Goal: Task Accomplishment & Management: Complete application form

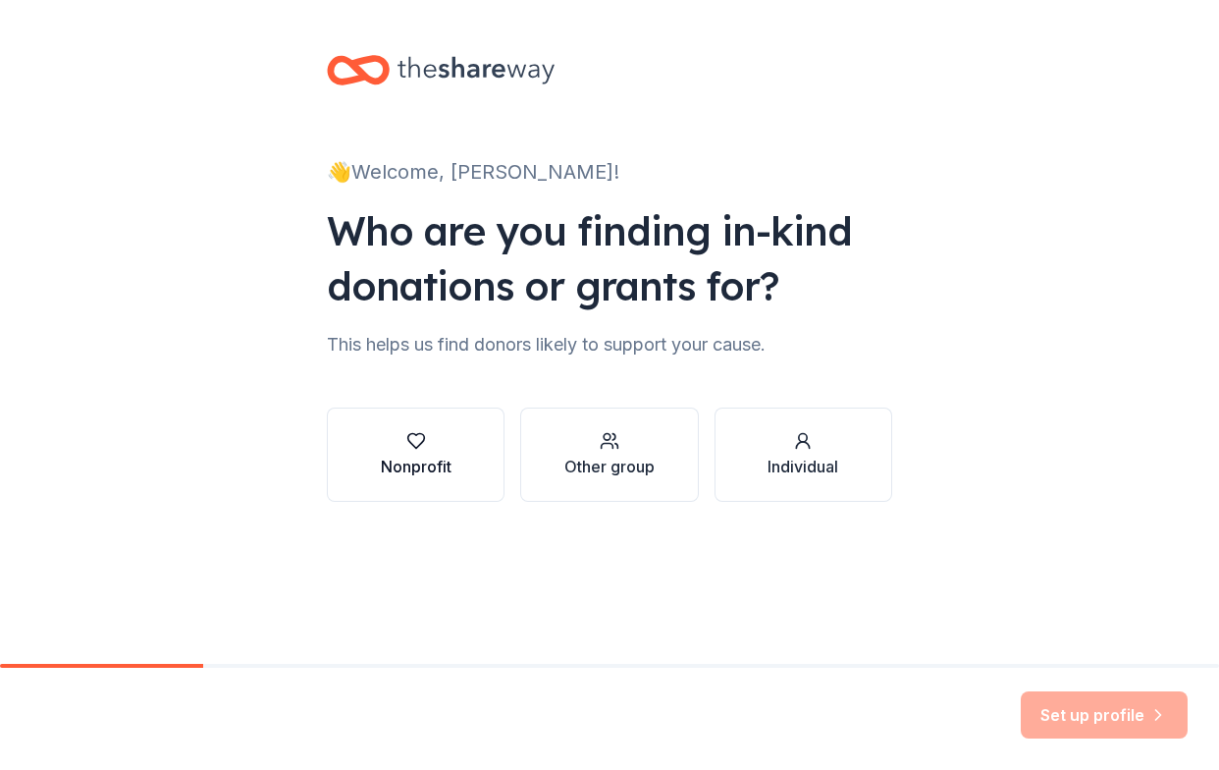
click at [438, 448] on div "button" at bounding box center [416, 441] width 71 height 20
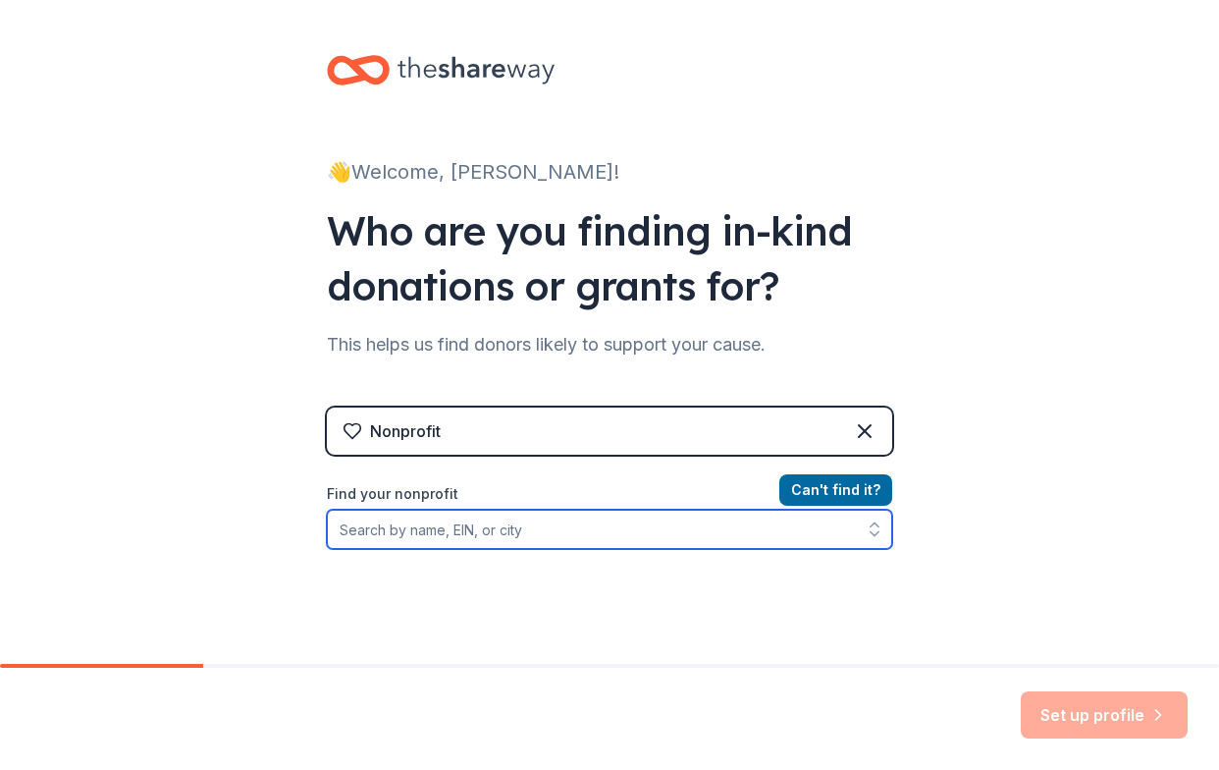
click at [590, 533] on input "Find your nonprofit" at bounding box center [609, 528] width 565 height 39
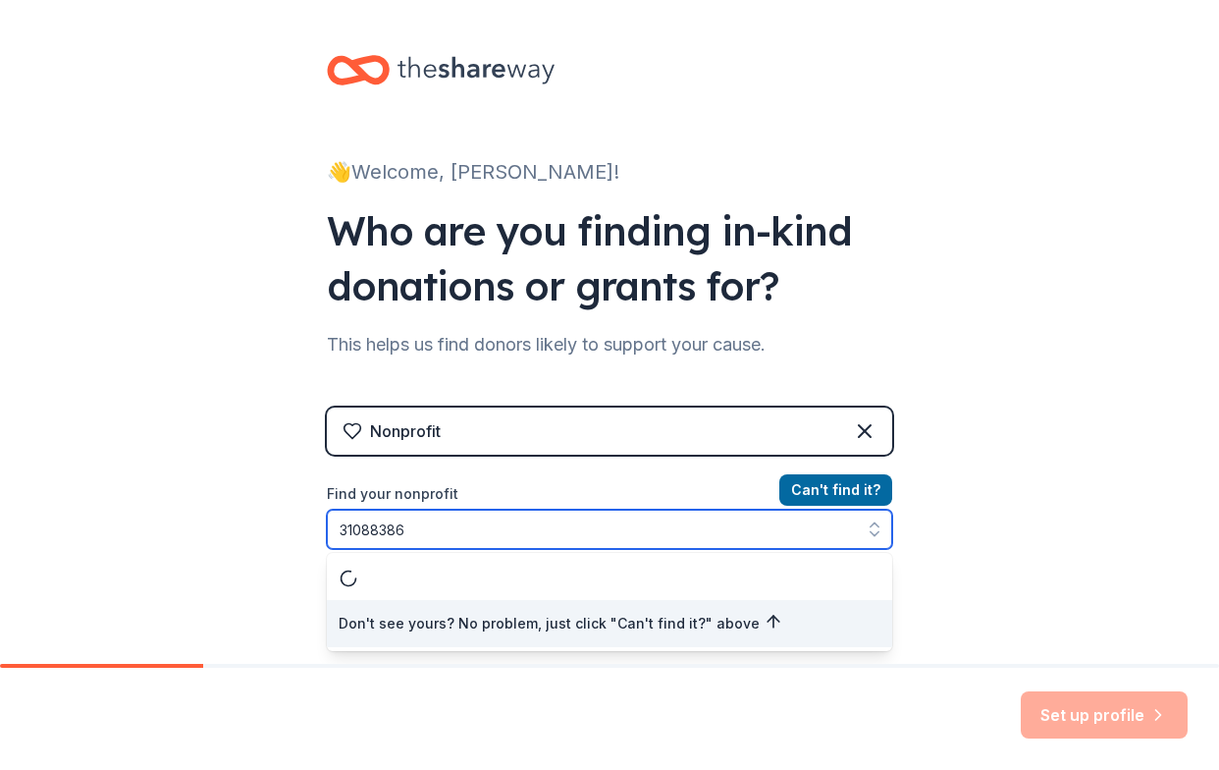
type input "310883868"
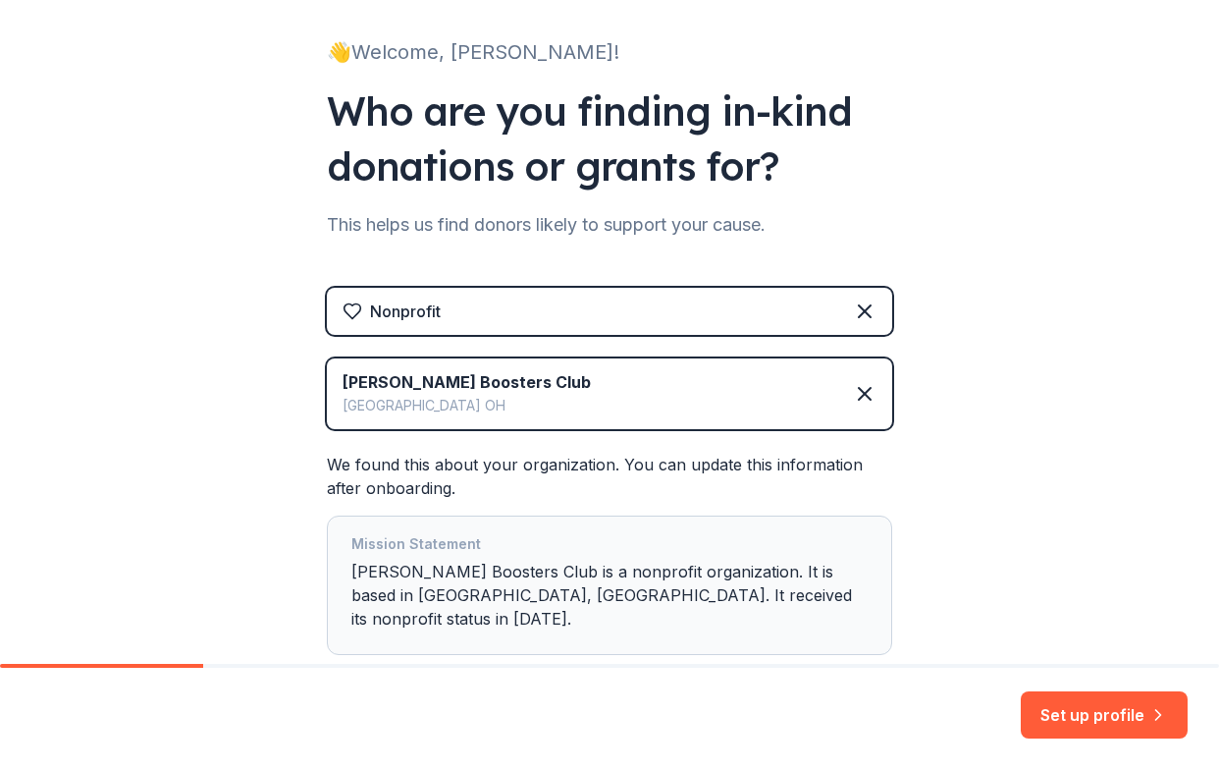
scroll to position [221, 0]
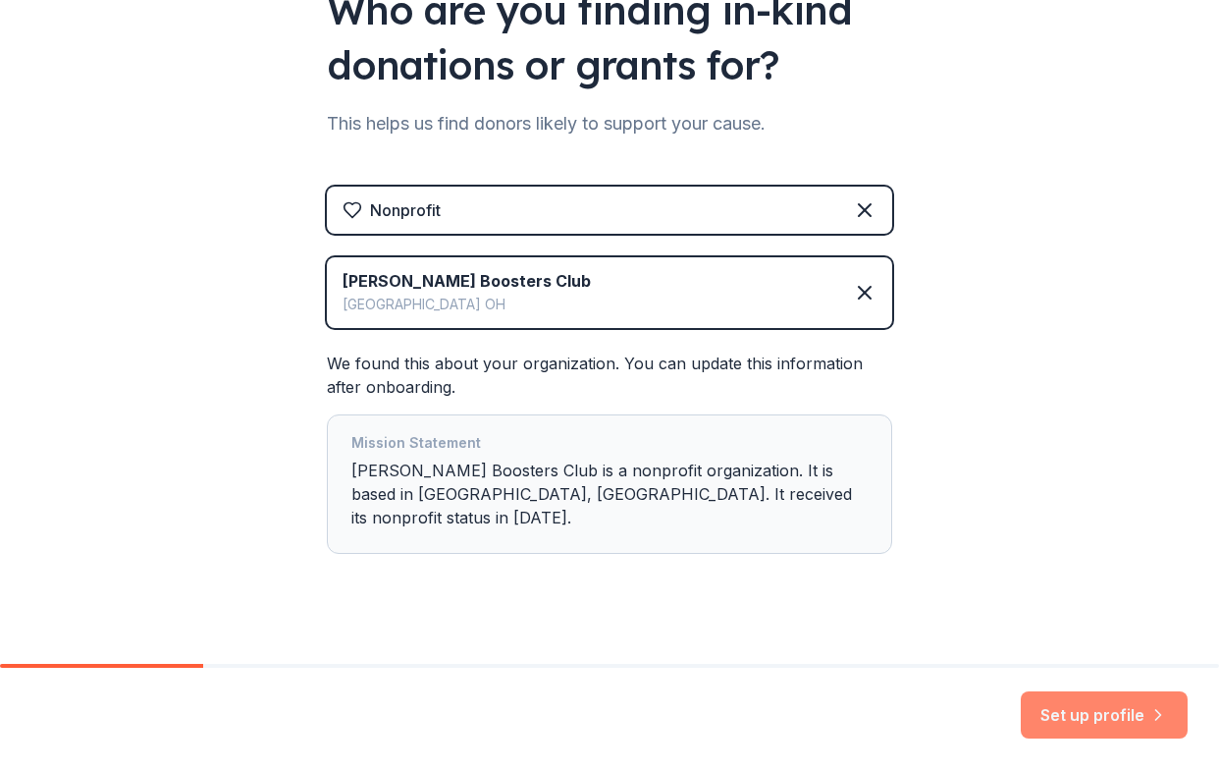
click at [1089, 721] on button "Set up profile" at bounding box center [1104, 714] width 167 height 47
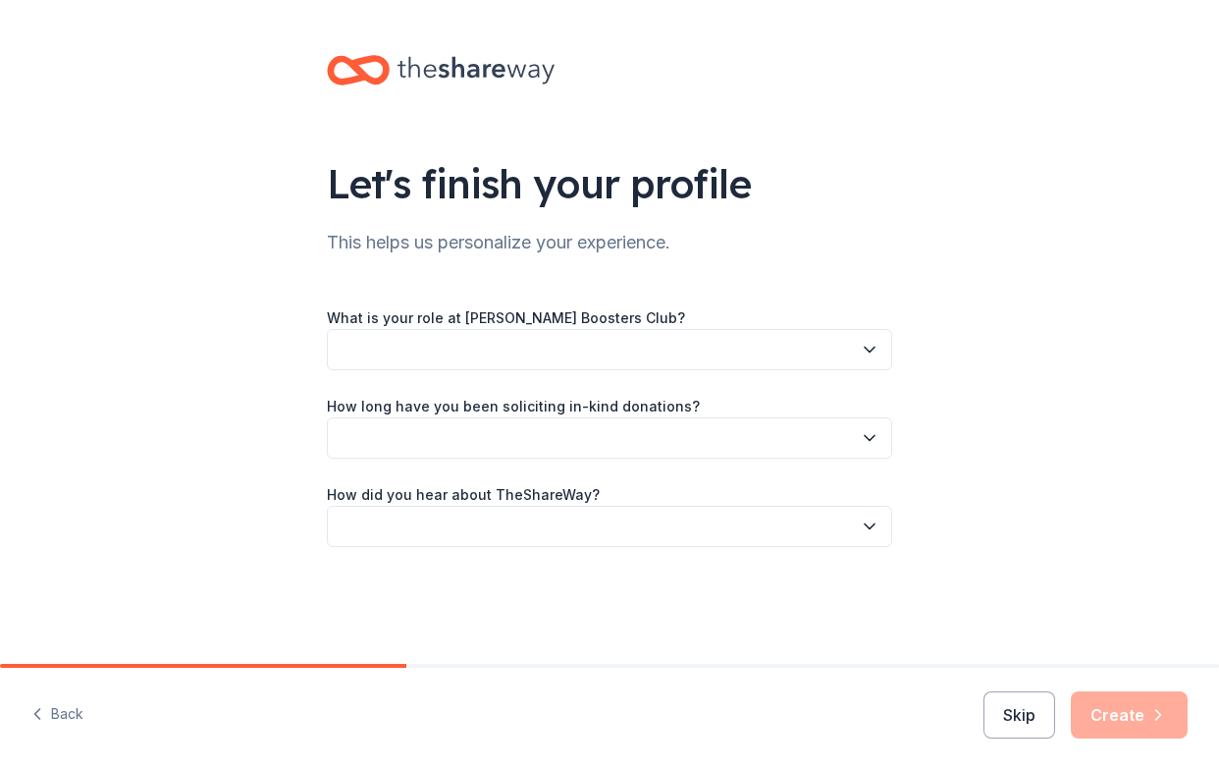
click at [600, 339] on button "button" at bounding box center [609, 349] width 565 height 41
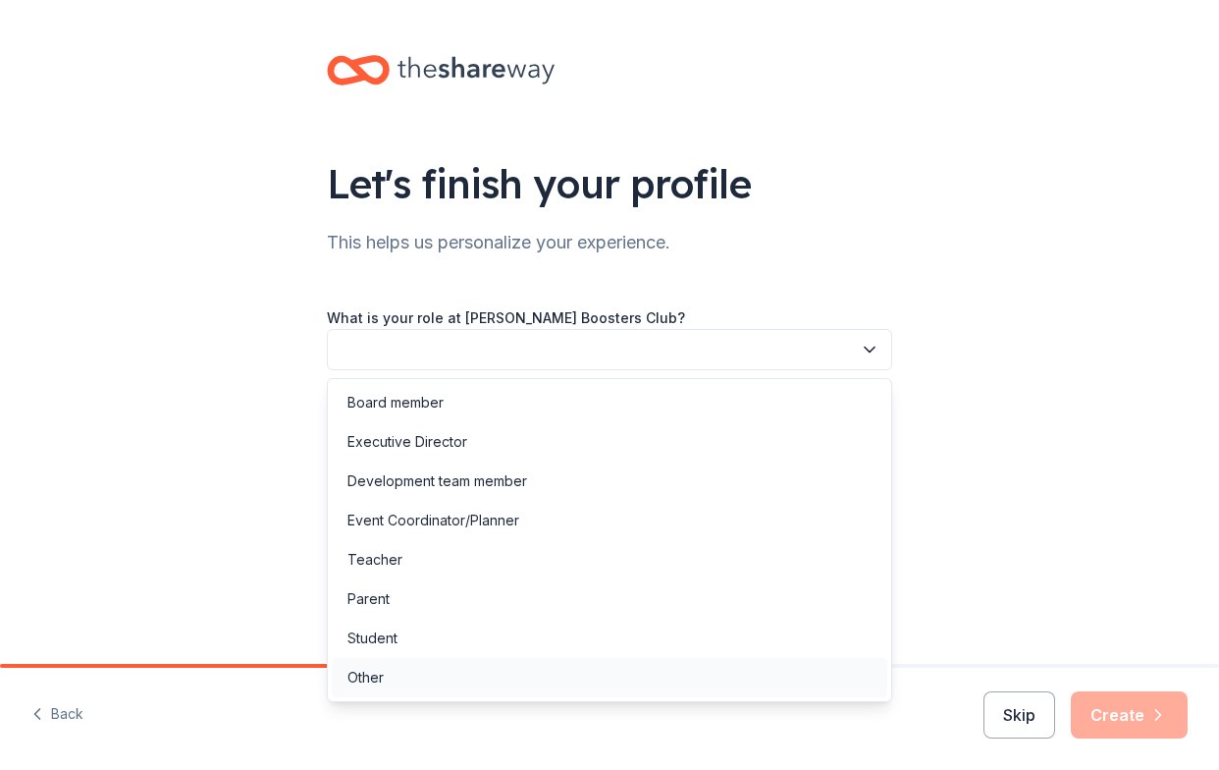
click at [371, 678] on div "Other" at bounding box center [366, 678] width 36 height 24
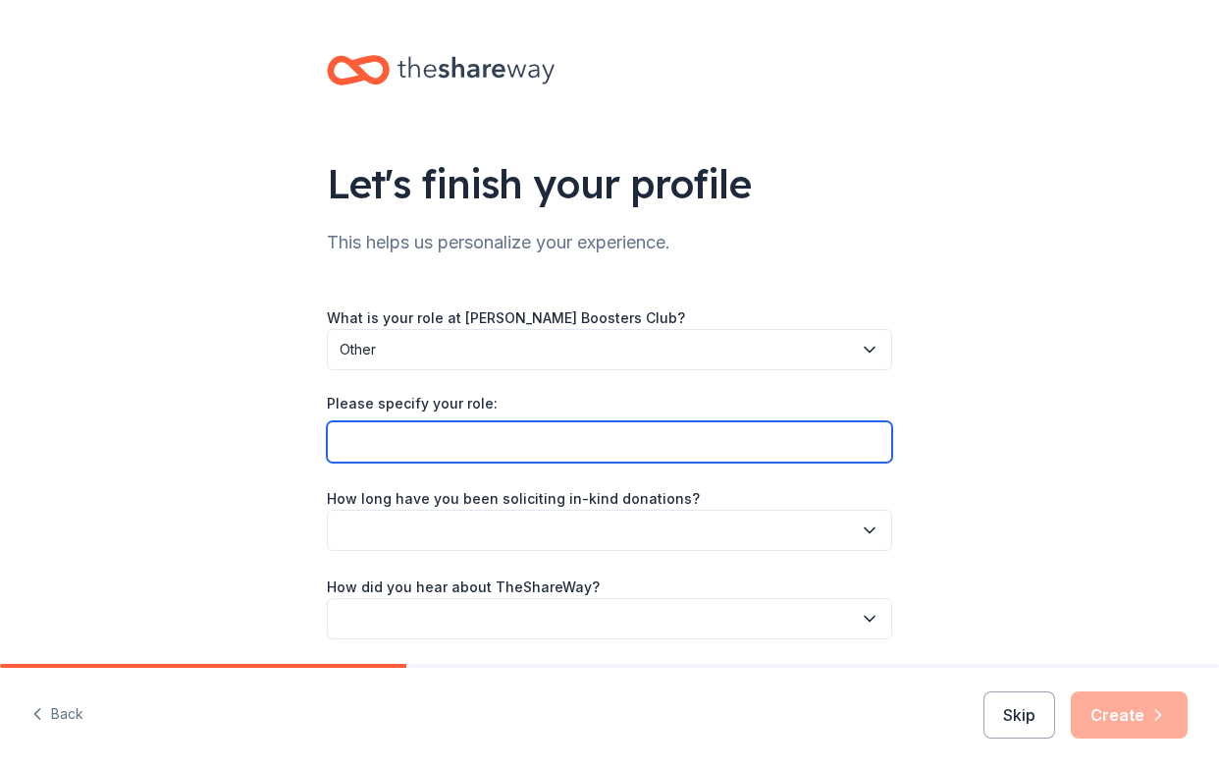
click at [439, 437] on input "Please specify your role:" at bounding box center [609, 441] width 565 height 41
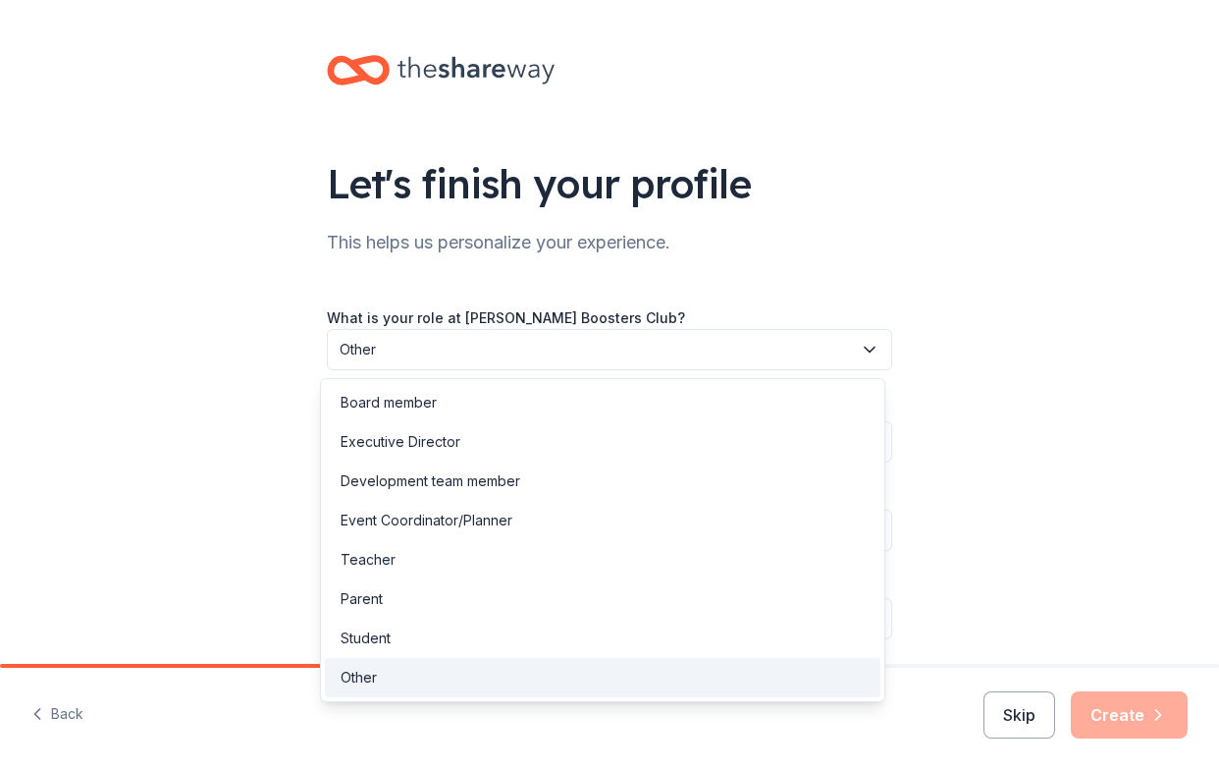
click at [429, 353] on span "Other" at bounding box center [596, 350] width 512 height 24
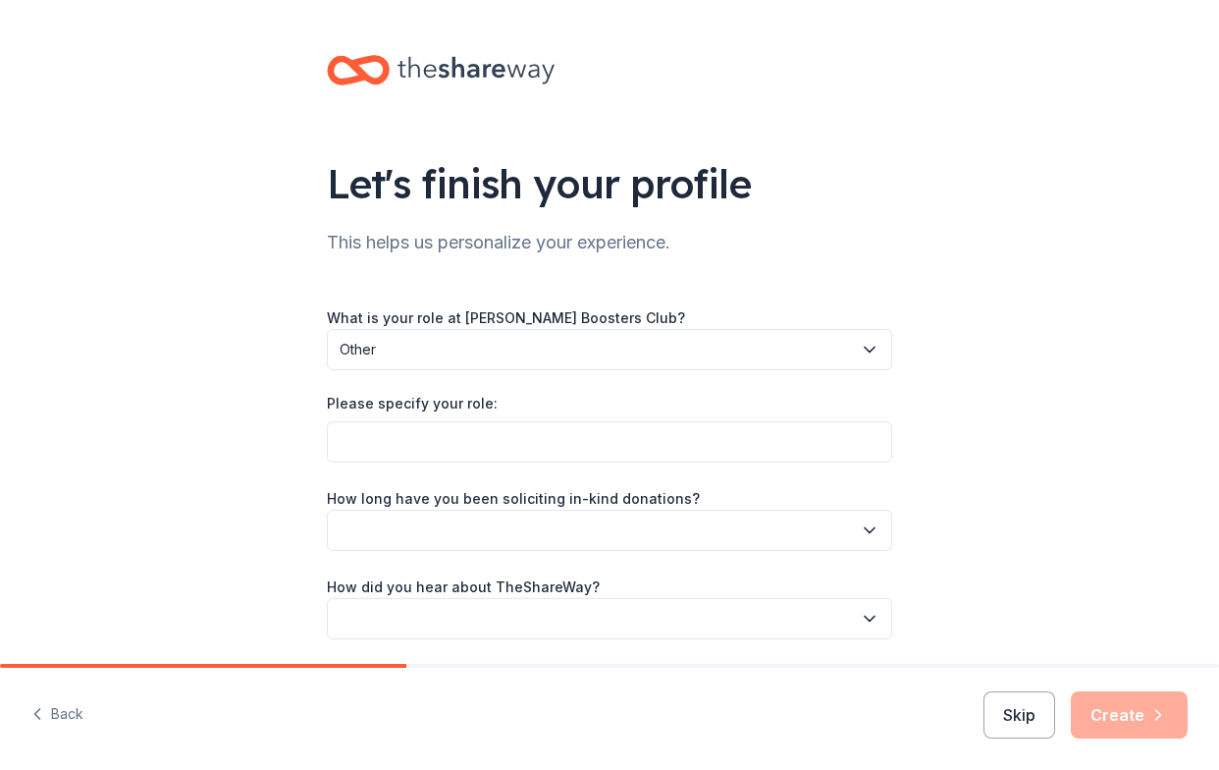
click at [398, 345] on span "Other" at bounding box center [596, 350] width 512 height 24
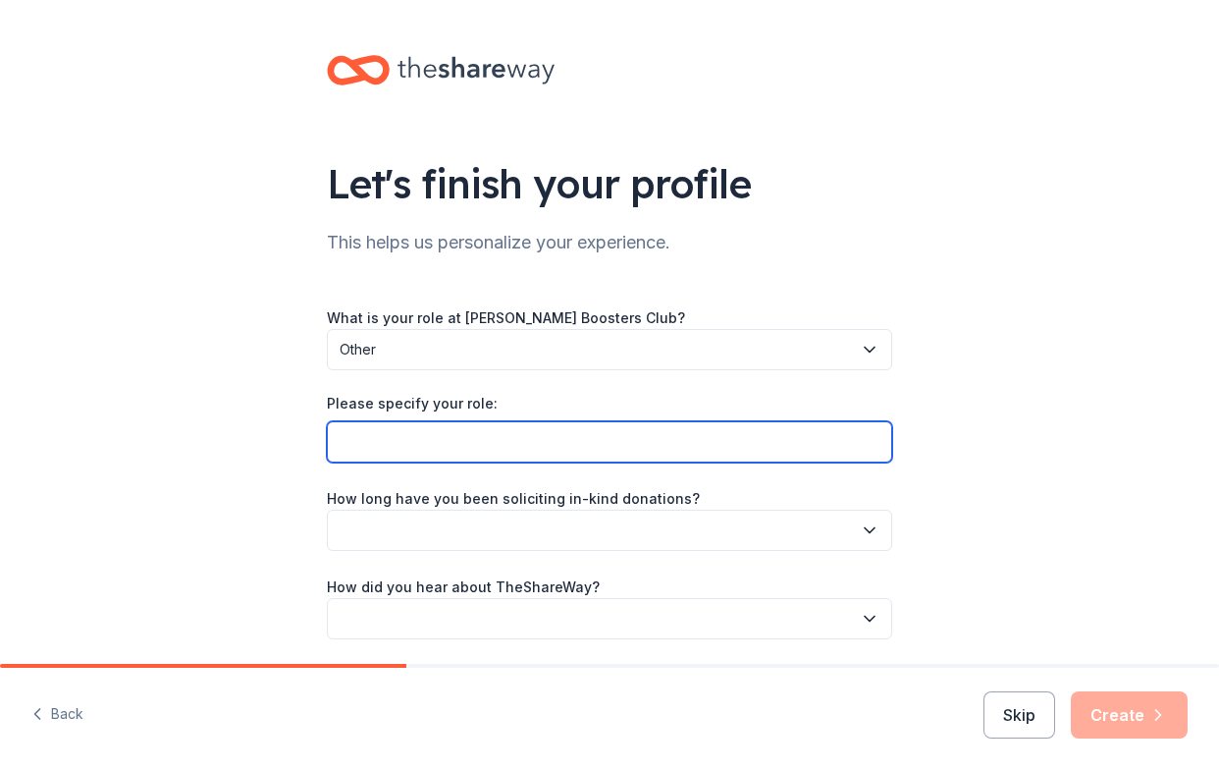
click at [410, 442] on input "Please specify your role:" at bounding box center [609, 441] width 565 height 41
type input "Treasurer"
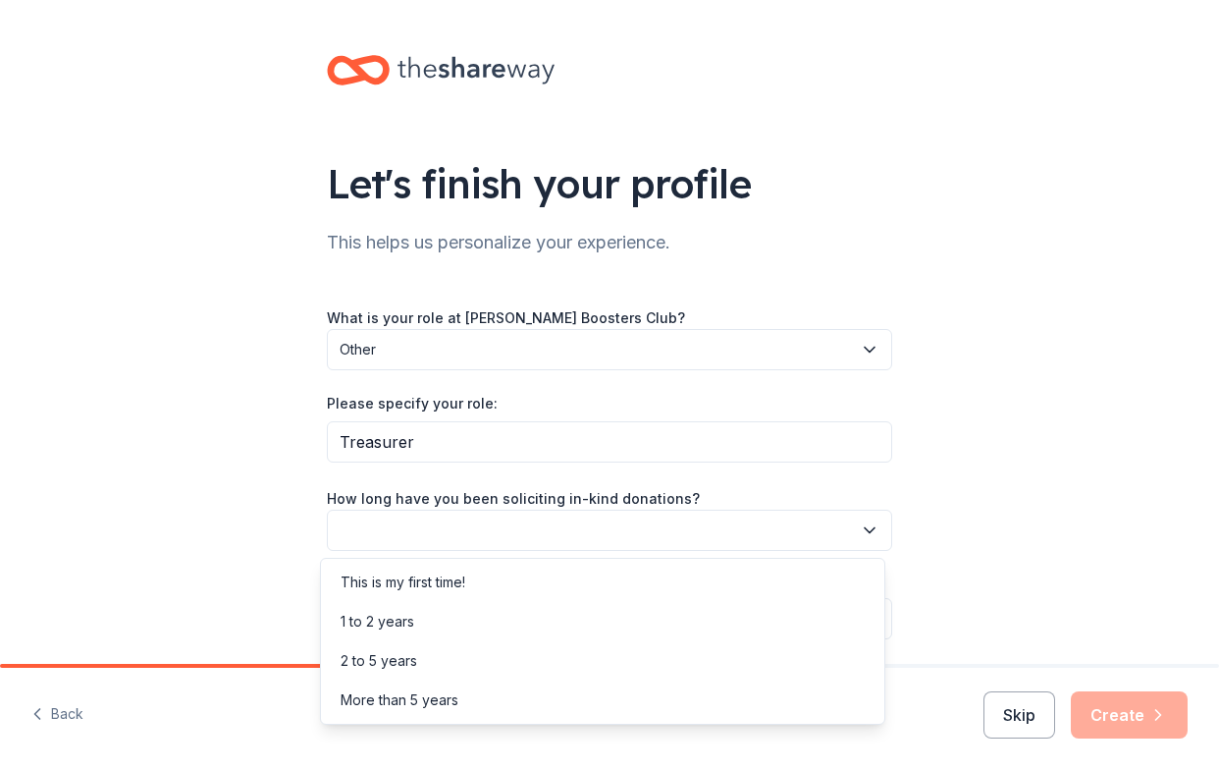
click at [406, 530] on button "button" at bounding box center [609, 529] width 565 height 41
click at [418, 699] on div "More than 5 years" at bounding box center [400, 700] width 118 height 24
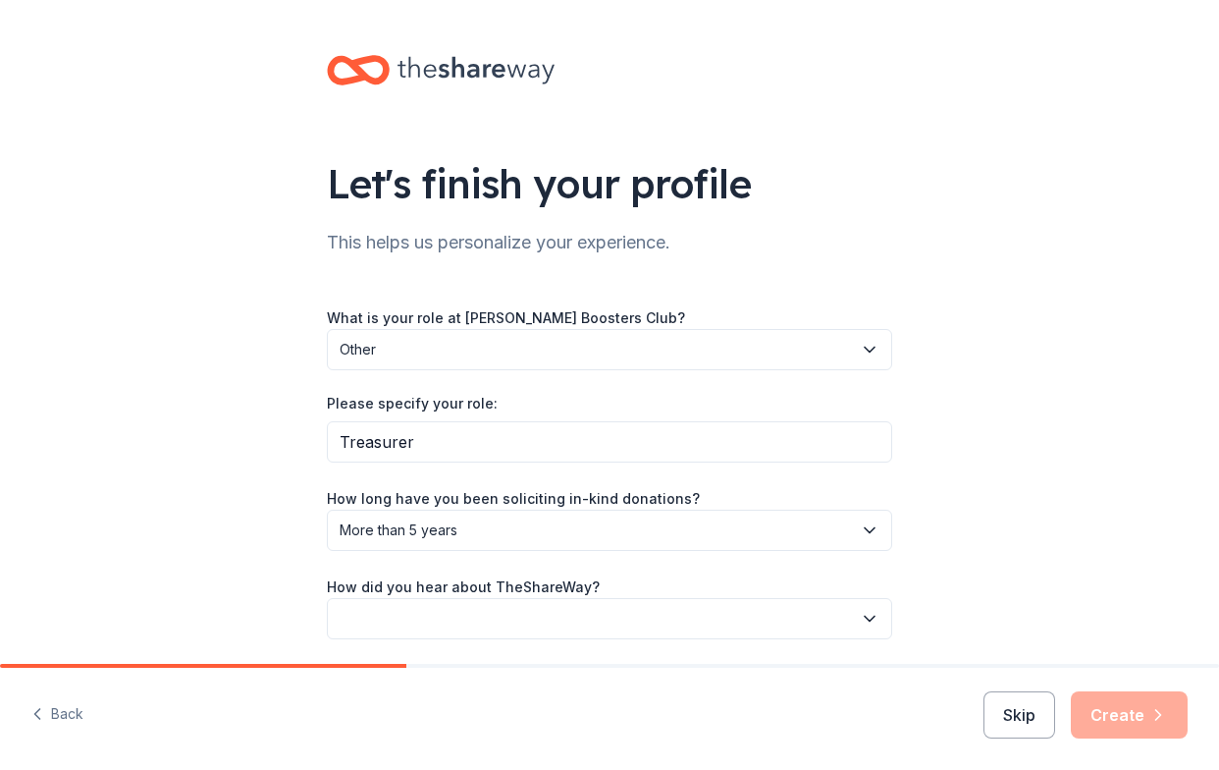
click at [489, 608] on button "button" at bounding box center [609, 618] width 565 height 41
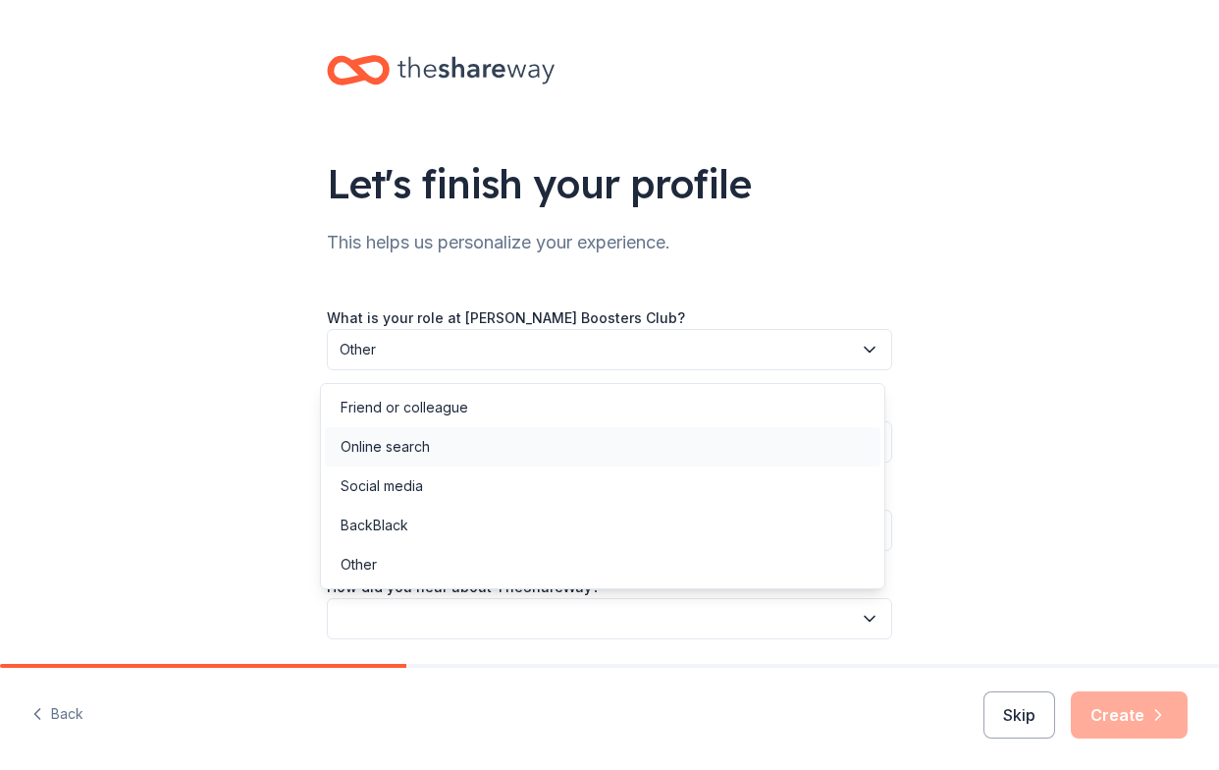
click at [399, 440] on div "Online search" at bounding box center [385, 447] width 89 height 24
click at [814, 618] on span "Online search" at bounding box center [596, 619] width 512 height 24
click at [1073, 528] on div "Let's finish your profile This helps us personalize your experience. What is yo…" at bounding box center [609, 366] width 1219 height 733
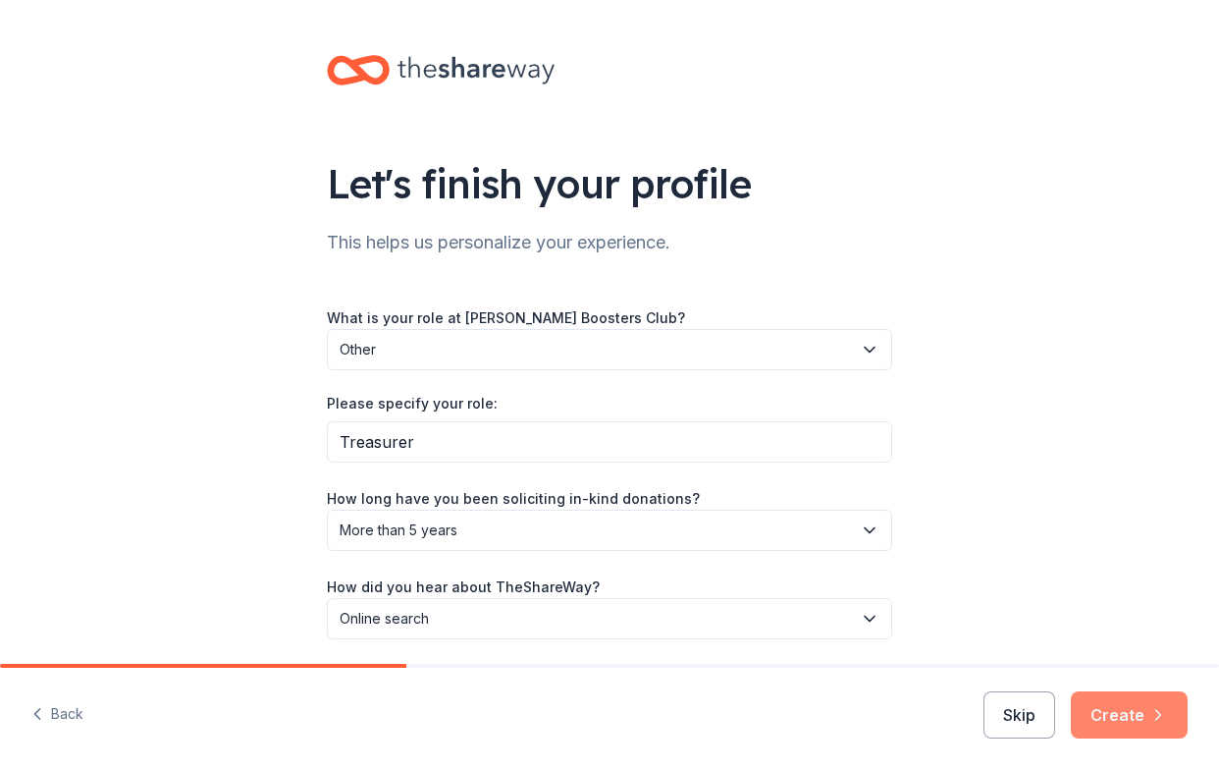
click at [1122, 716] on button "Create" at bounding box center [1129, 714] width 117 height 47
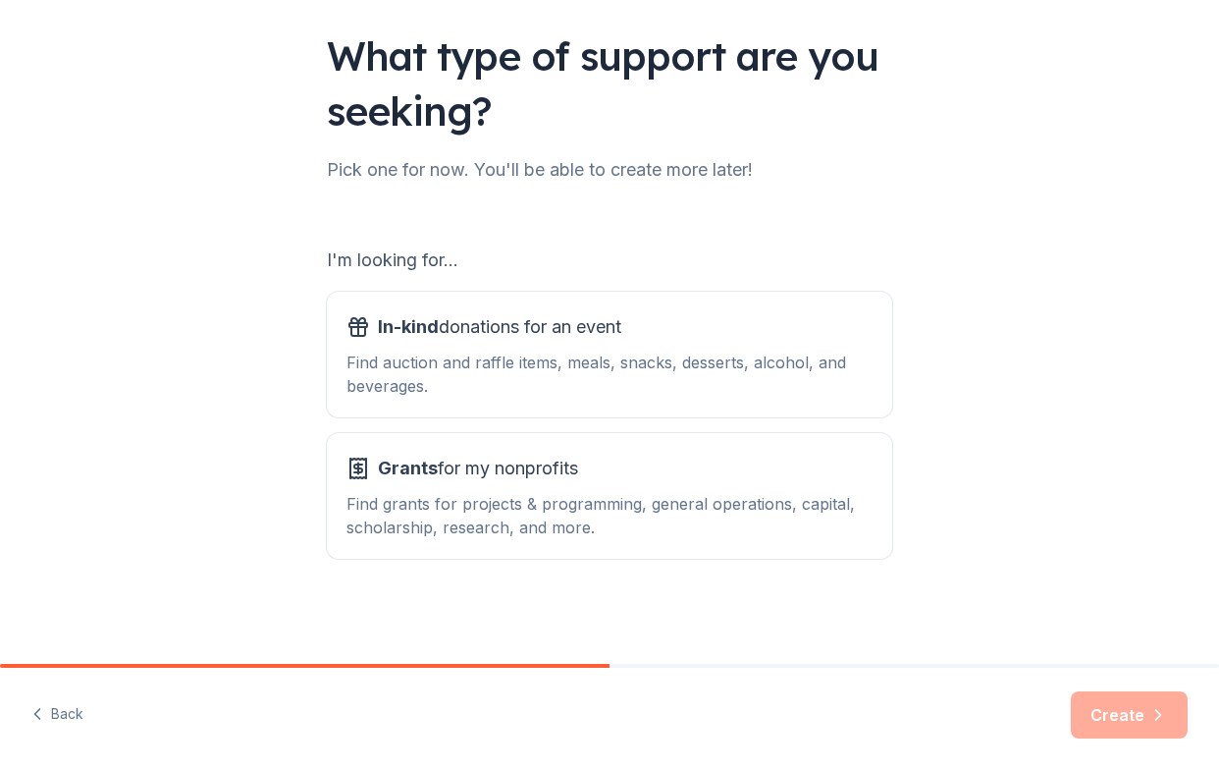
scroll to position [129, 0]
click at [771, 353] on div "Find auction and raffle items, meals, snacks, desserts, alcohol, and beverages." at bounding box center [610, 372] width 526 height 47
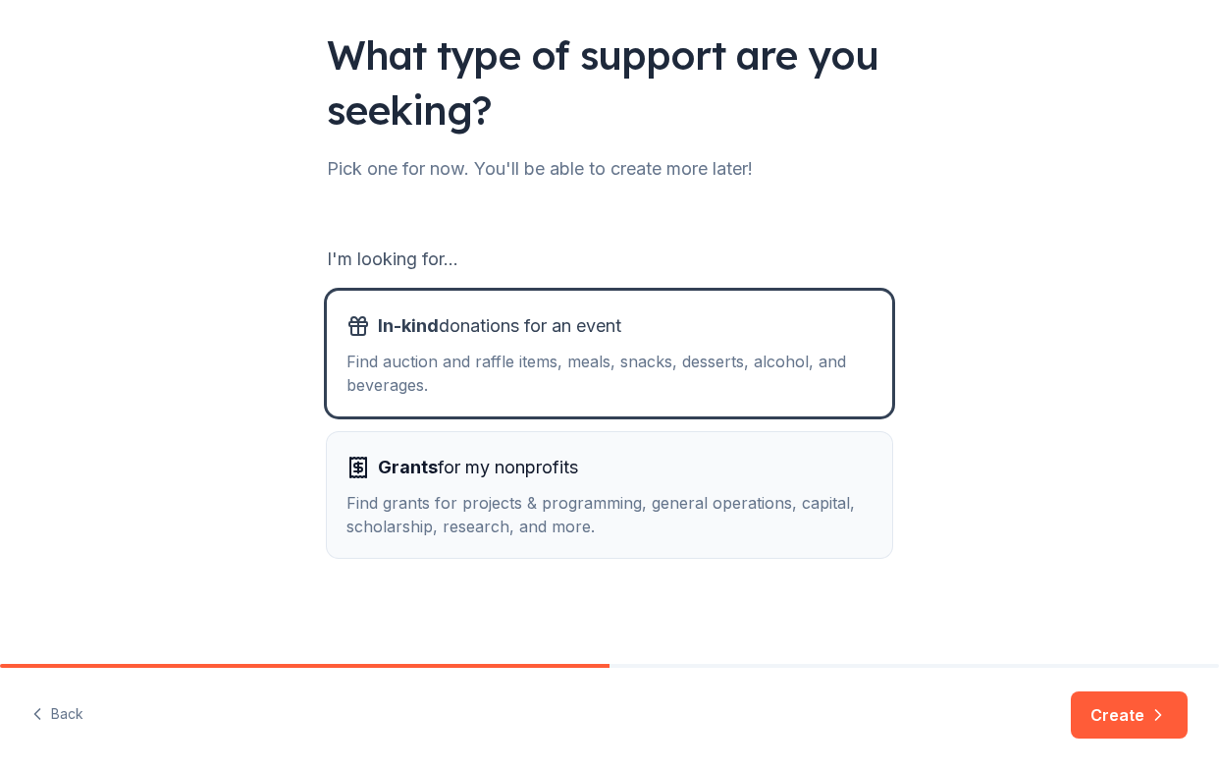
click at [725, 451] on button "Grants for my nonprofits Find grants for projects & programming, general operat…" at bounding box center [609, 495] width 565 height 126
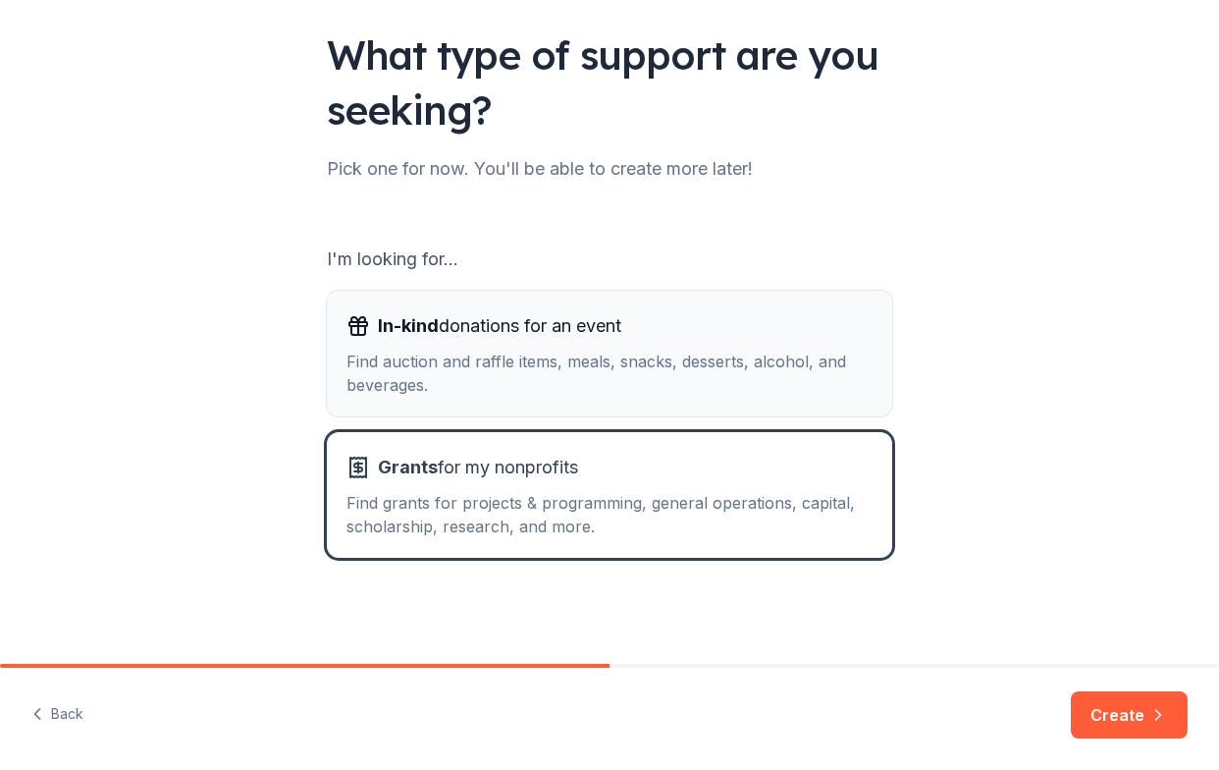
click at [684, 338] on div "In-kind donations for an event" at bounding box center [610, 325] width 526 height 31
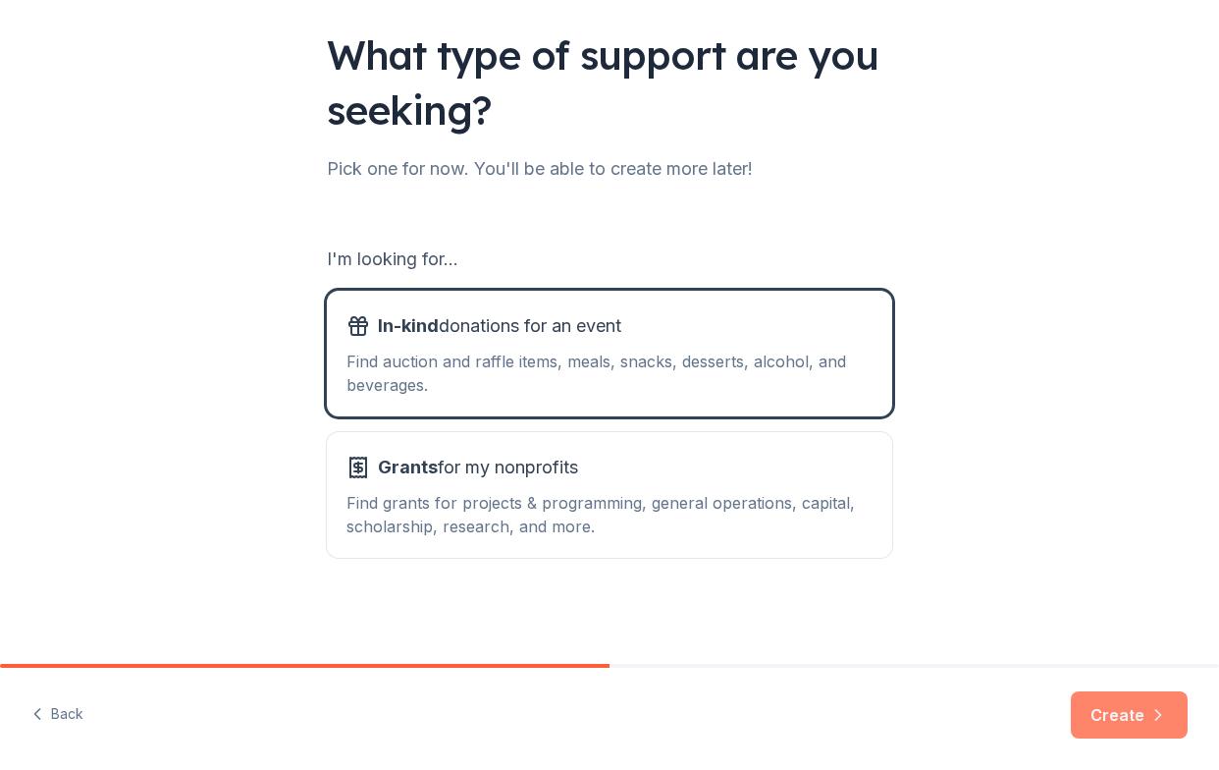
click at [1109, 718] on button "Create" at bounding box center [1129, 714] width 117 height 47
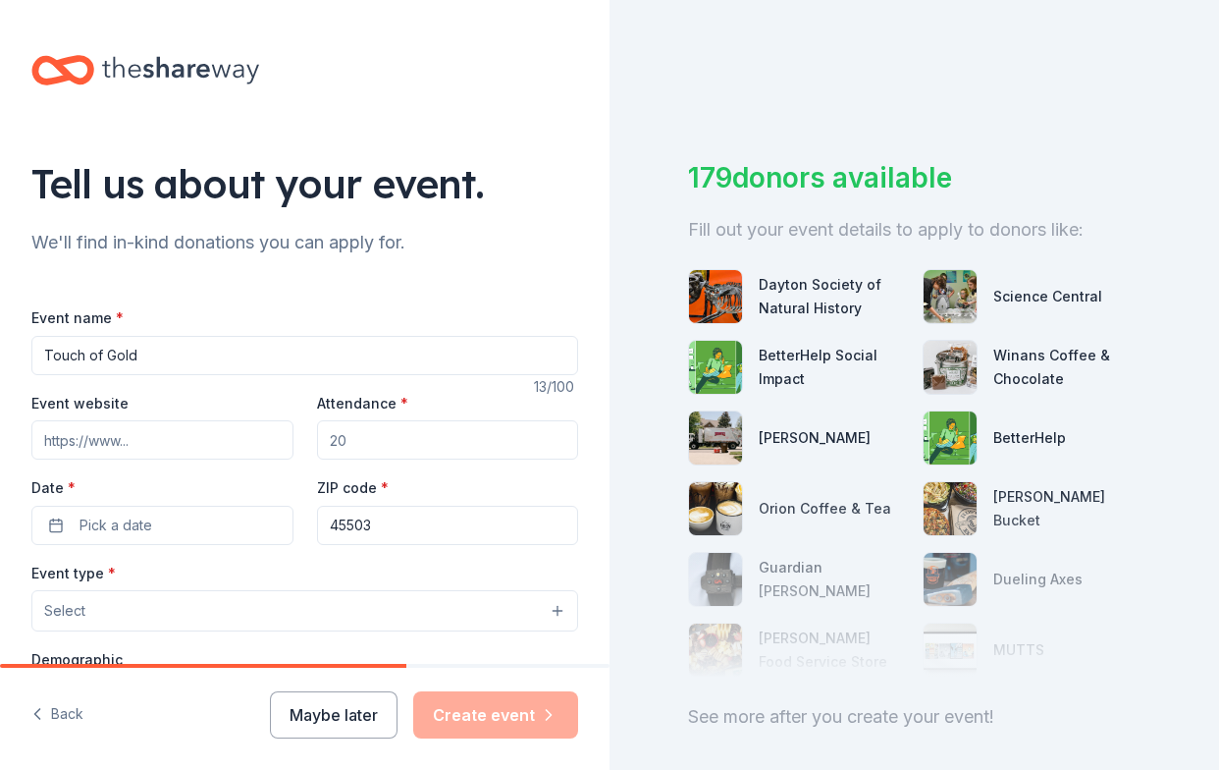
type input "Touch of Gold"
click at [226, 452] on input "Event website" at bounding box center [162, 439] width 262 height 39
type input "nelsd.org"
type input "300"
click at [150, 533] on span "Pick a date" at bounding box center [116, 525] width 73 height 24
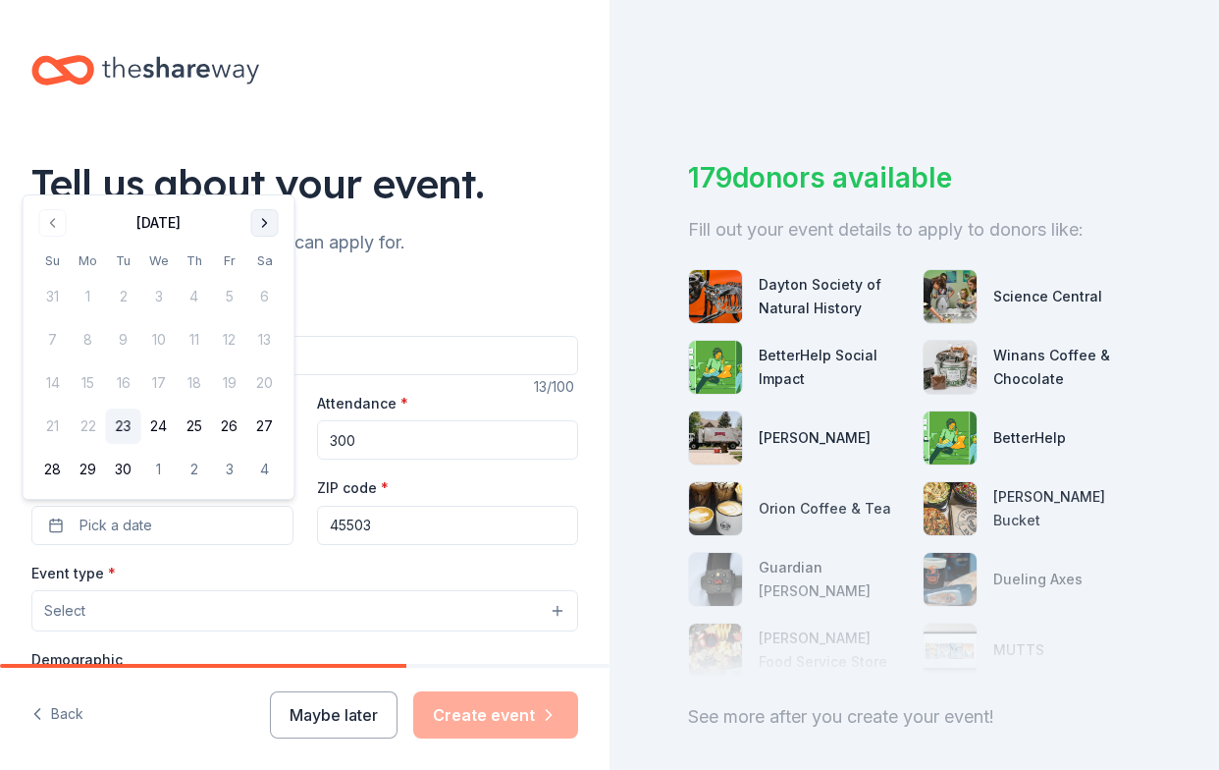
click at [257, 216] on button "Go to next month" at bounding box center [264, 222] width 27 height 27
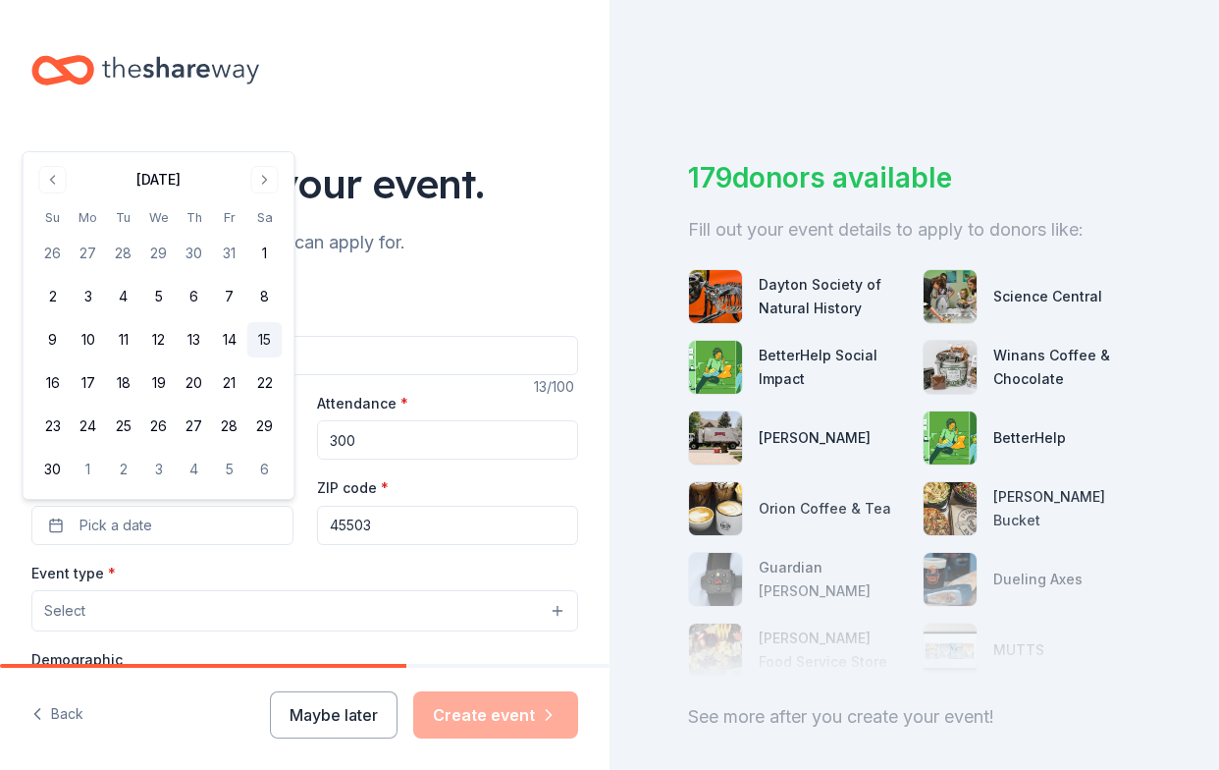
click at [268, 341] on button "15" at bounding box center [264, 339] width 35 height 35
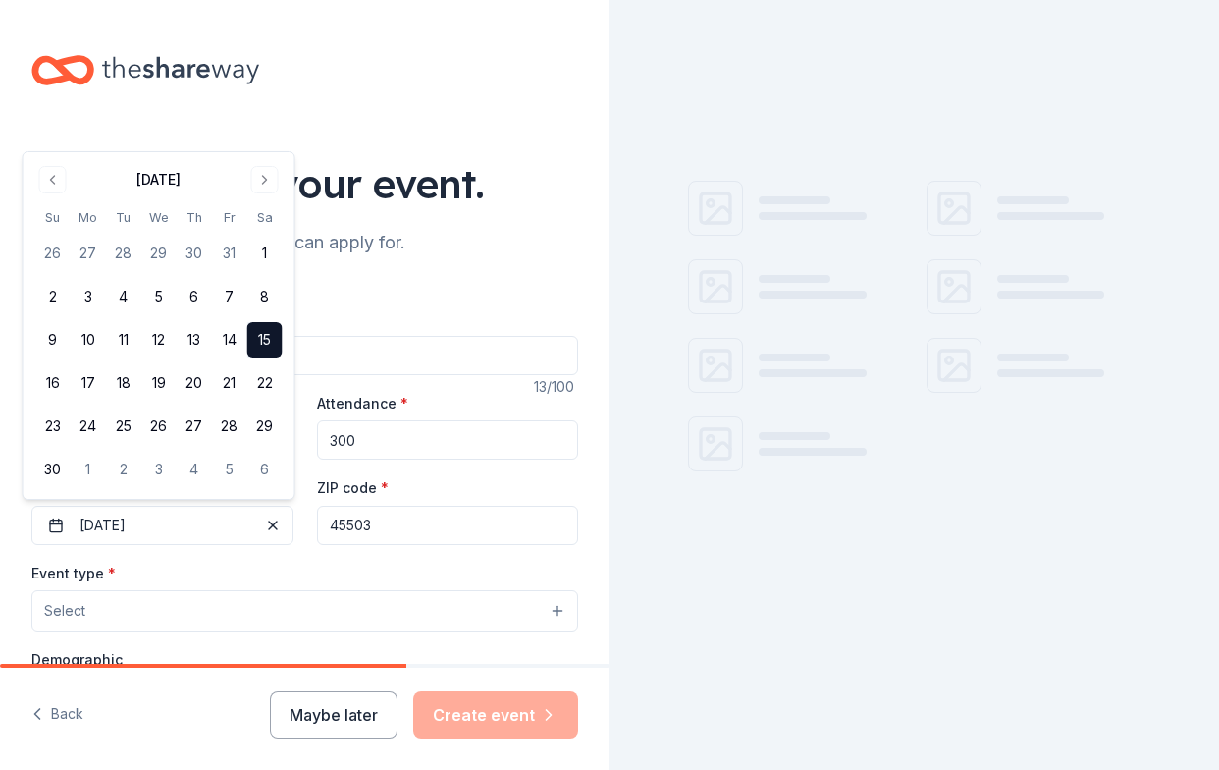
click at [246, 597] on button "Select" at bounding box center [304, 610] width 547 height 41
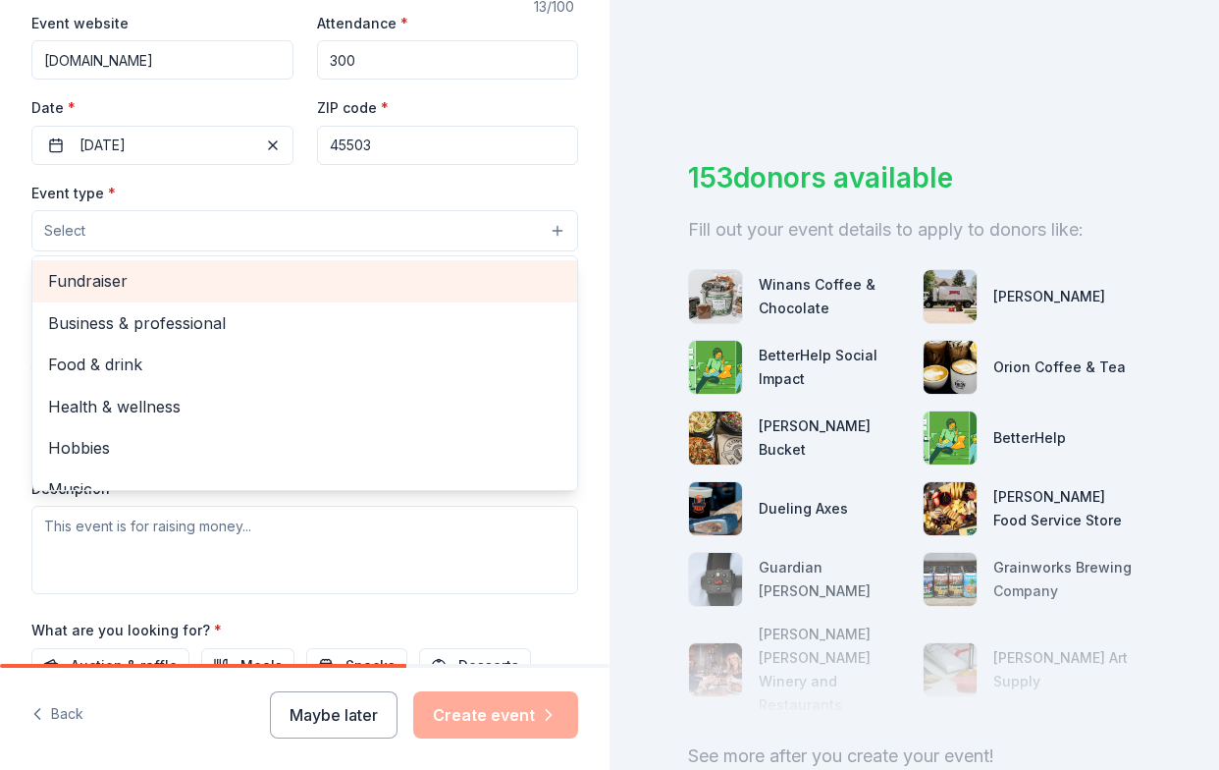
click at [515, 264] on div "Fundraiser" at bounding box center [304, 280] width 545 height 41
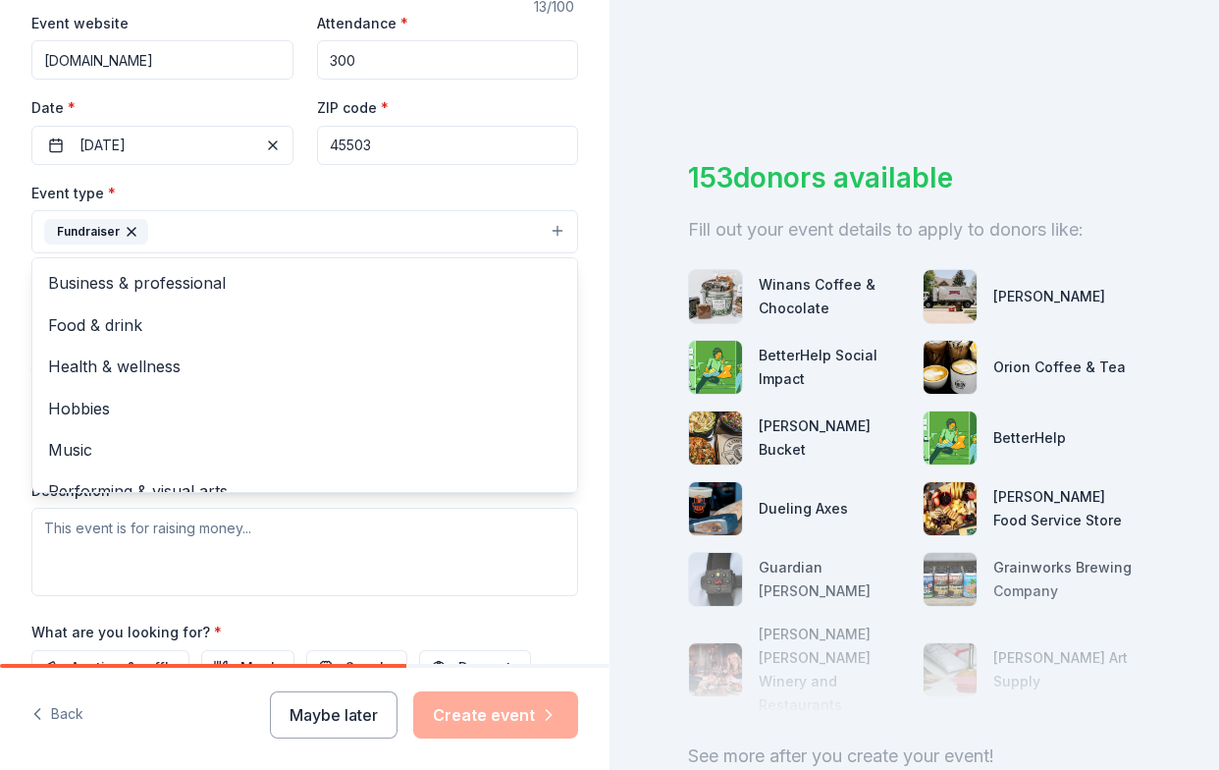
click at [588, 201] on div "Tell us about your event. We'll find in-kind donations you can apply for. Event…" at bounding box center [305, 274] width 610 height 1309
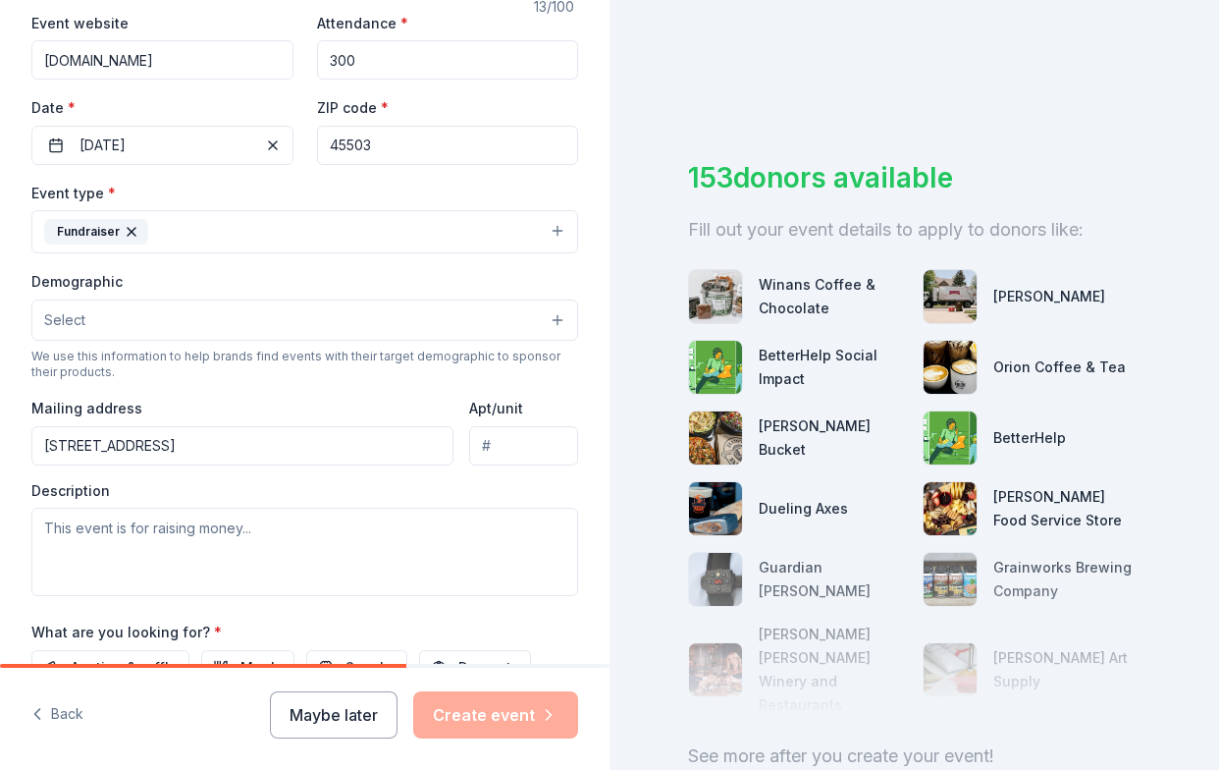
type input "2250 Montego Drive, Springfield, OH, 45503"
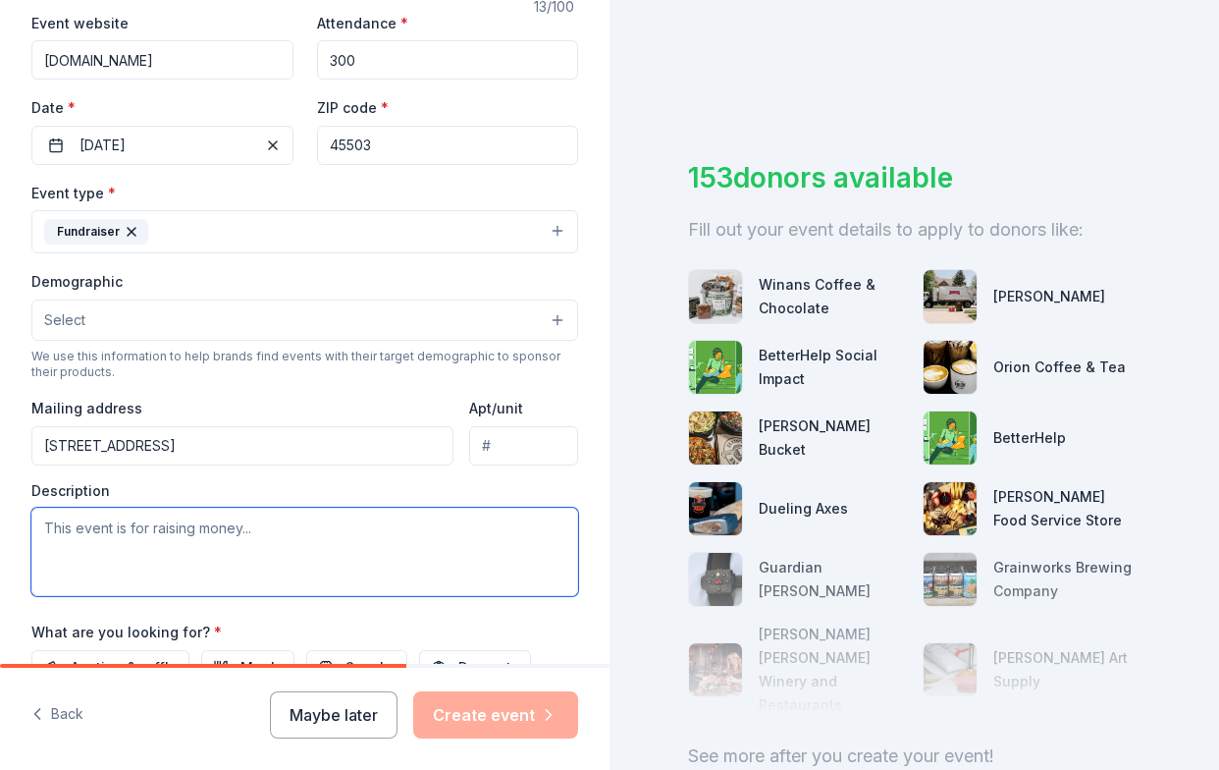
click at [232, 524] on textarea at bounding box center [304, 552] width 547 height 88
click at [386, 522] on textarea at bounding box center [304, 552] width 547 height 88
paste textarea "All proceeds directly benefit the Kenton Ridge High School students and Cougar …"
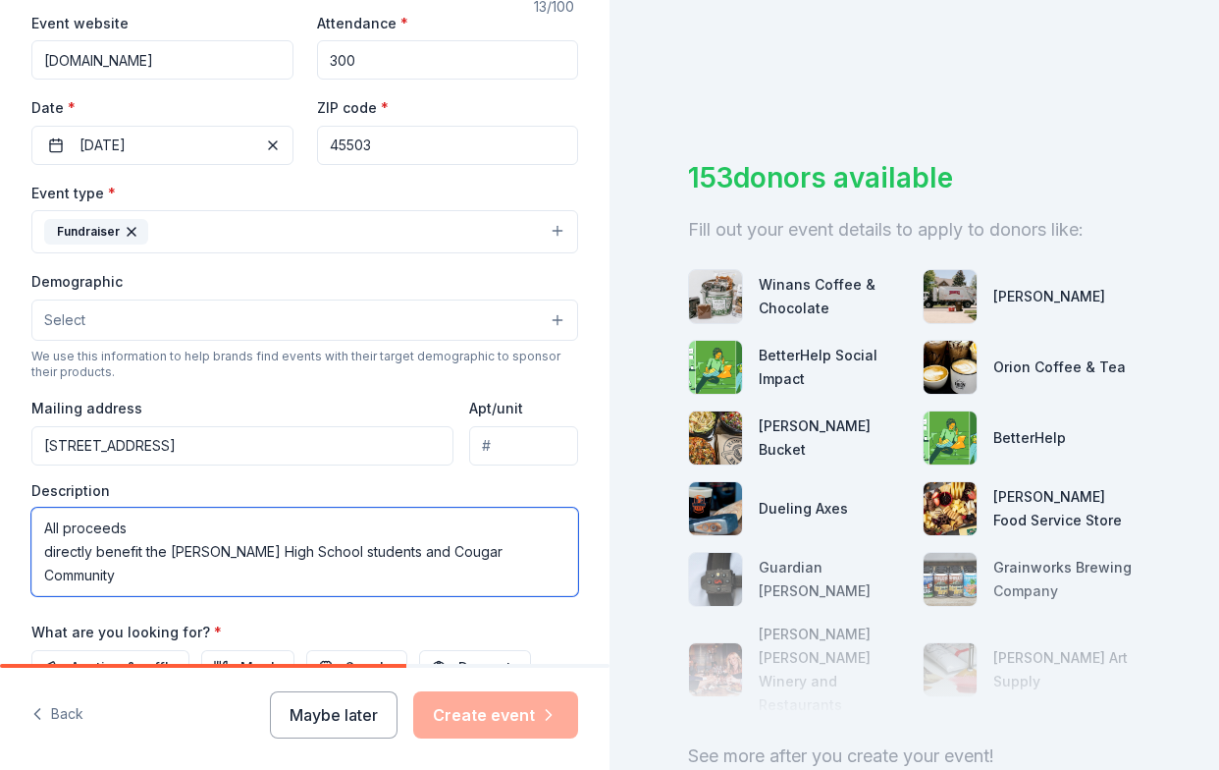
click at [42, 548] on textarea "All proceeds directly benefit the Kenton Ridge High School students and Cougar …" at bounding box center [304, 552] width 547 height 88
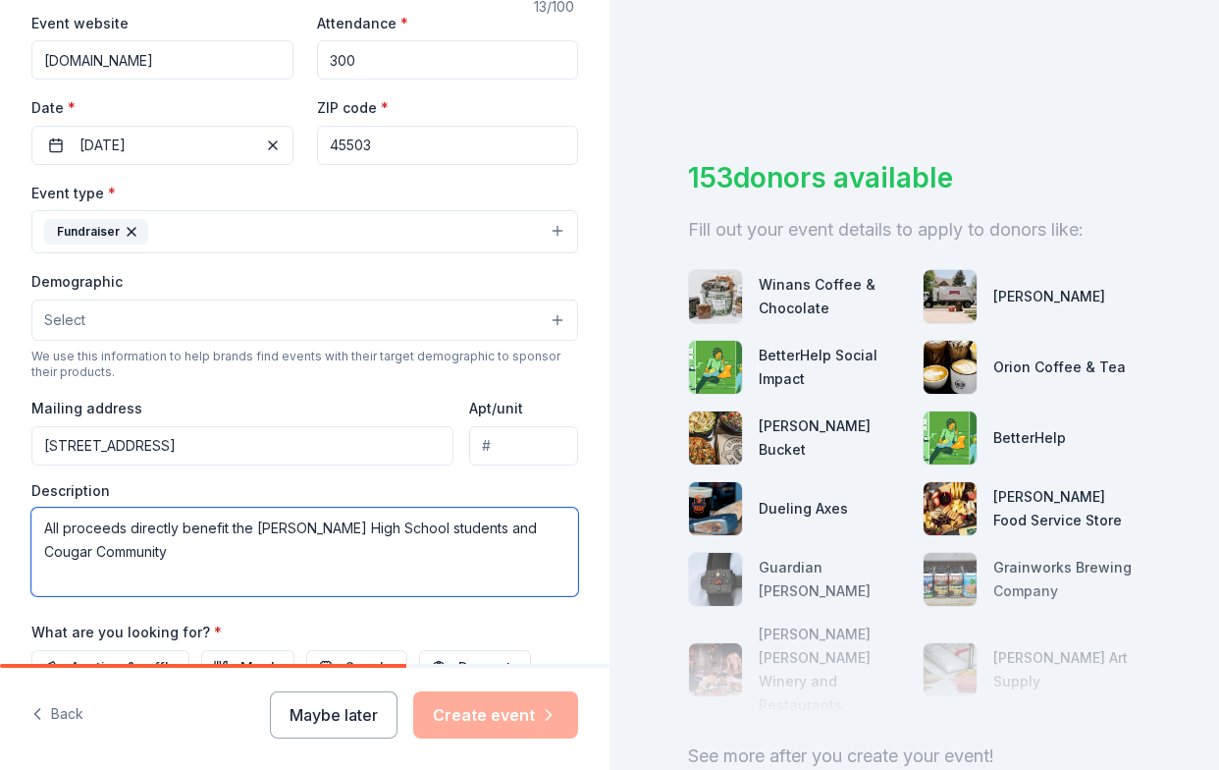
click at [486, 527] on textarea "All proceeds directly benefit the Kenton Ridge High School students and Cougar …" at bounding box center [304, 552] width 547 height 88
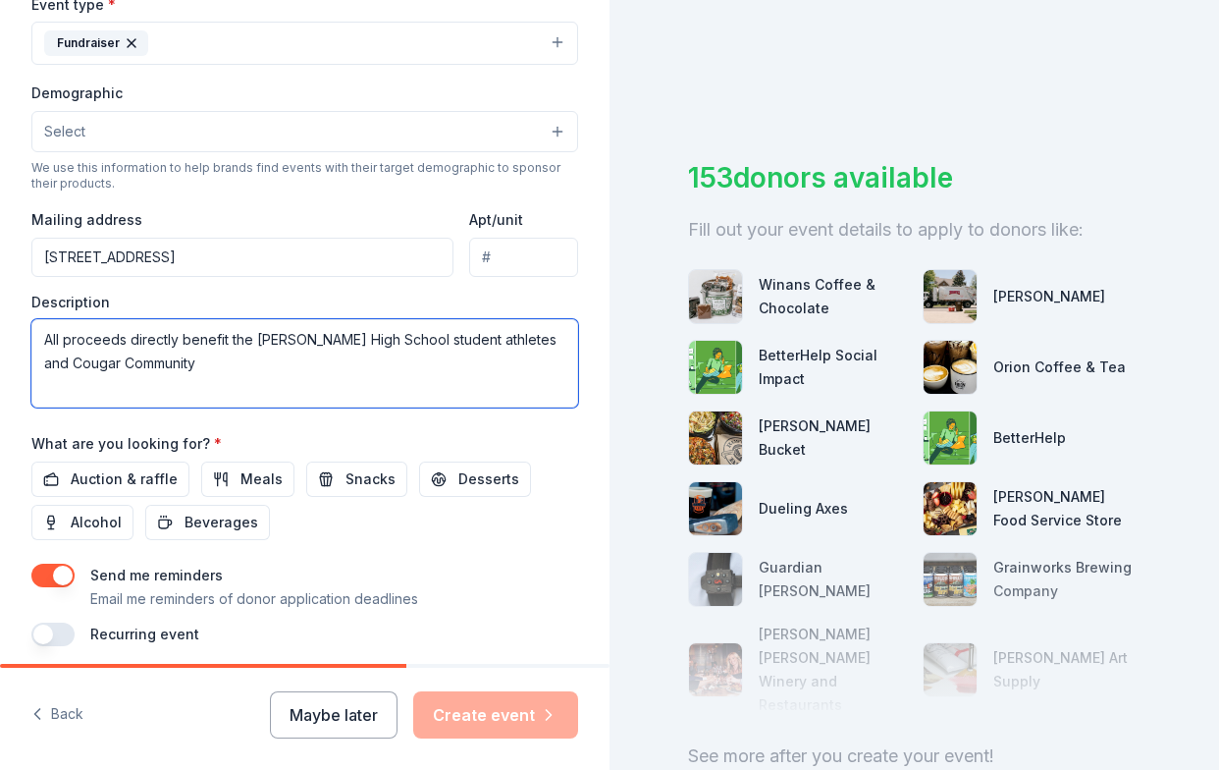
scroll to position [640, 0]
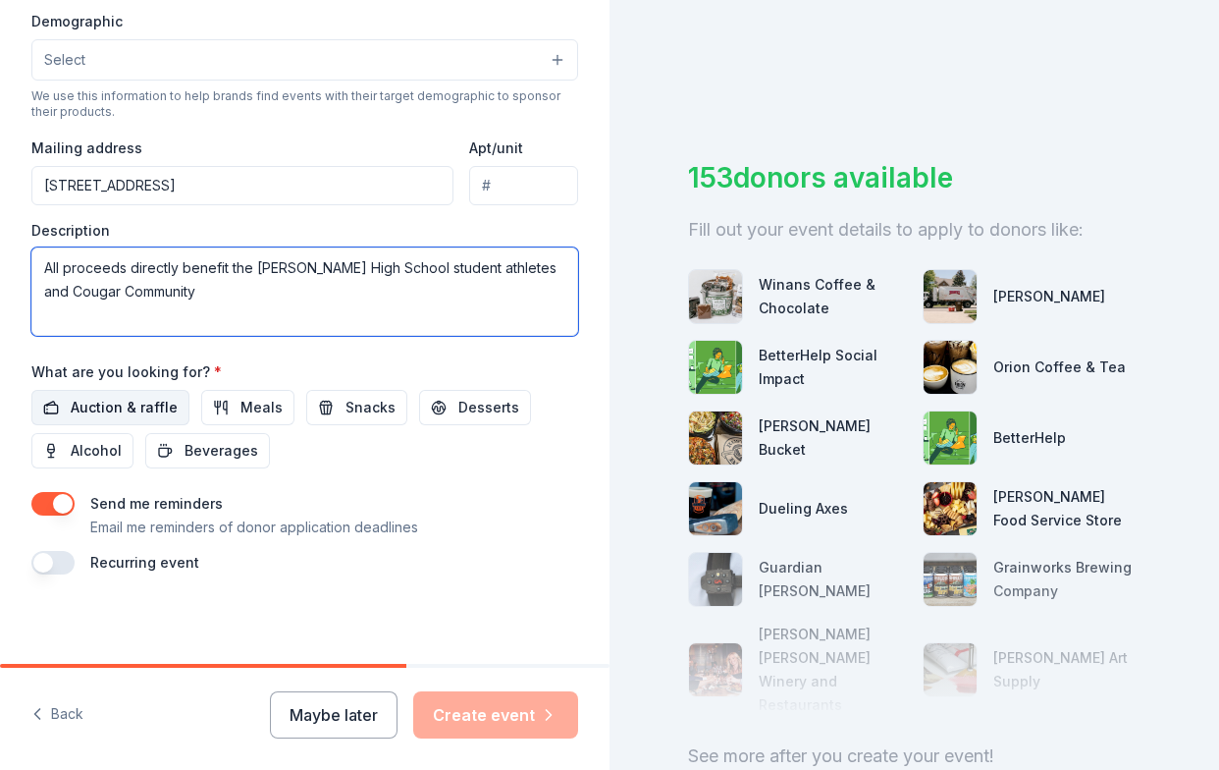
type textarea "All proceeds directly benefit the [PERSON_NAME] High School student athletes an…"
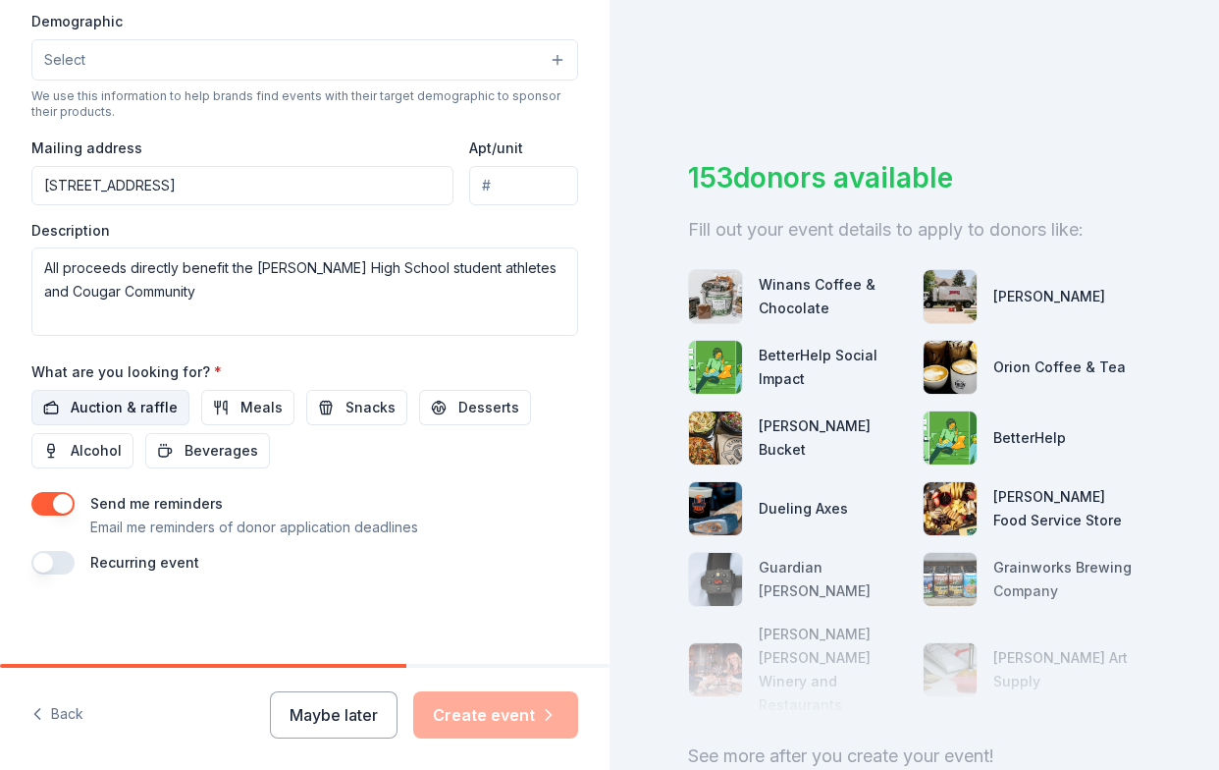
click at [121, 401] on span "Auction & raffle" at bounding box center [124, 408] width 107 height 24
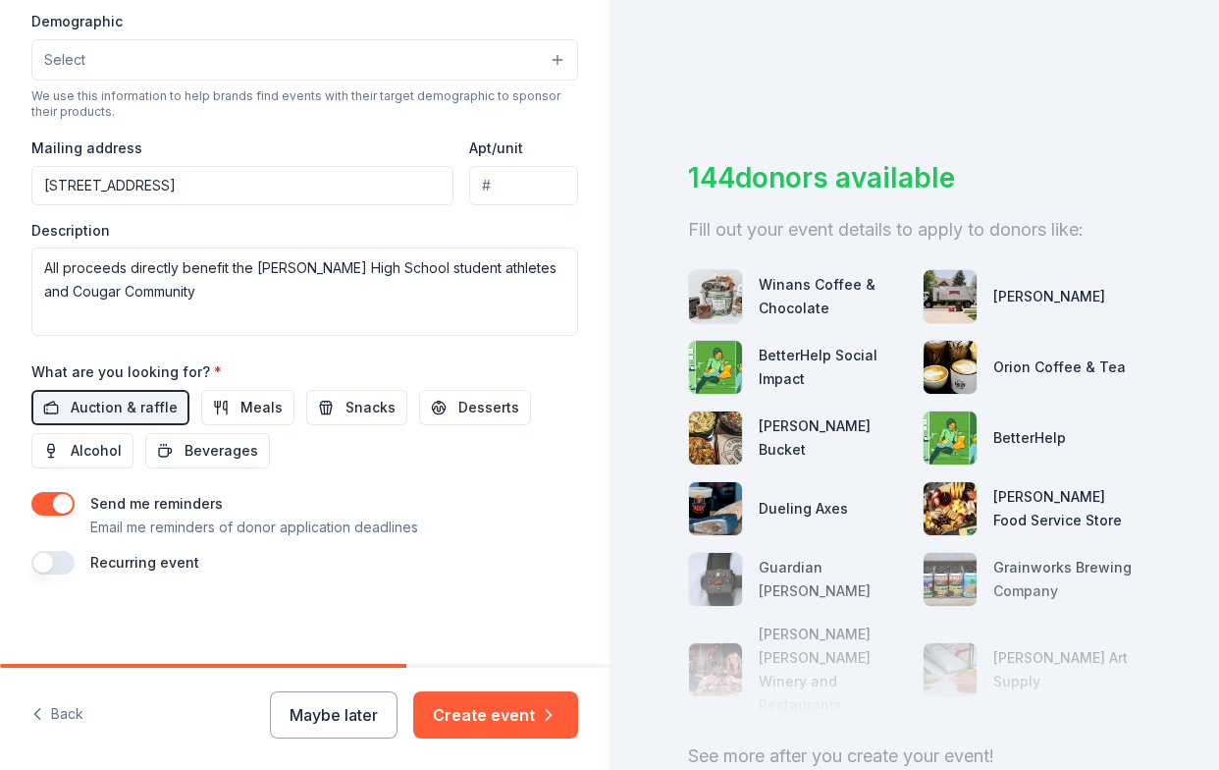
click at [58, 495] on button "button" at bounding box center [52, 504] width 43 height 24
click at [49, 556] on button "button" at bounding box center [52, 563] width 43 height 24
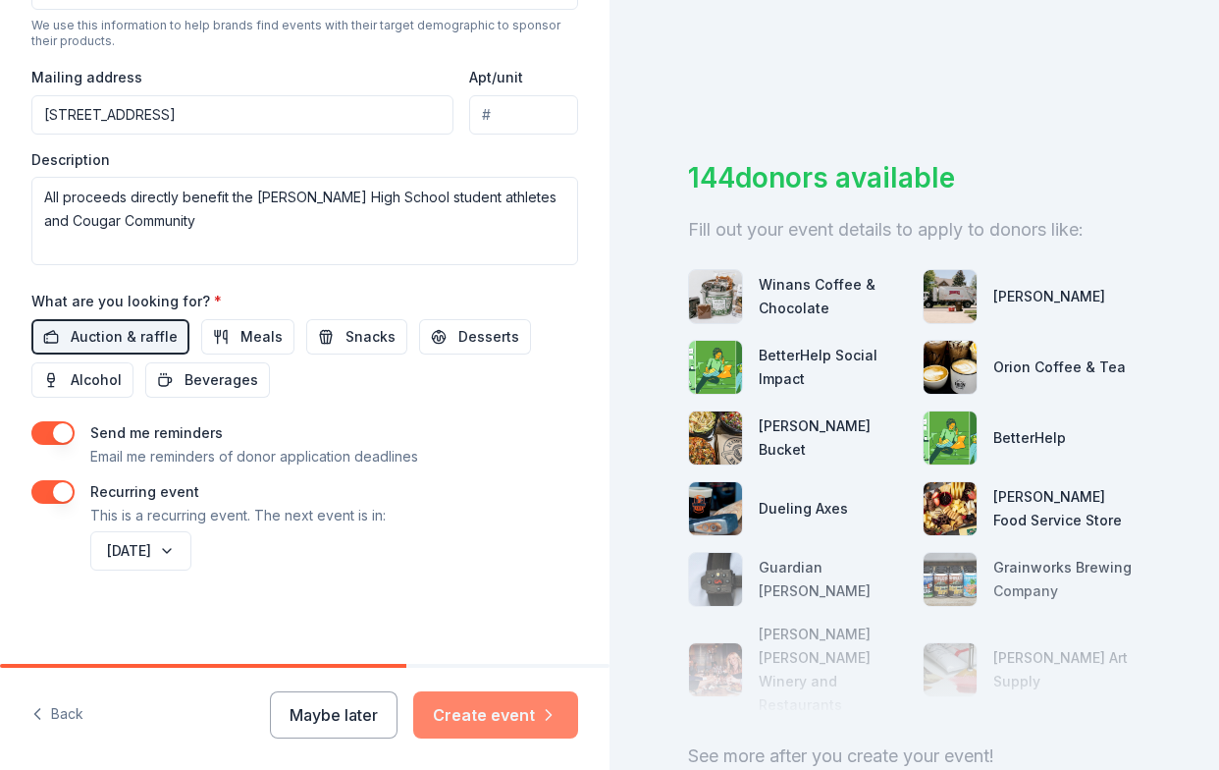
click at [511, 716] on button "Create event" at bounding box center [495, 714] width 165 height 47
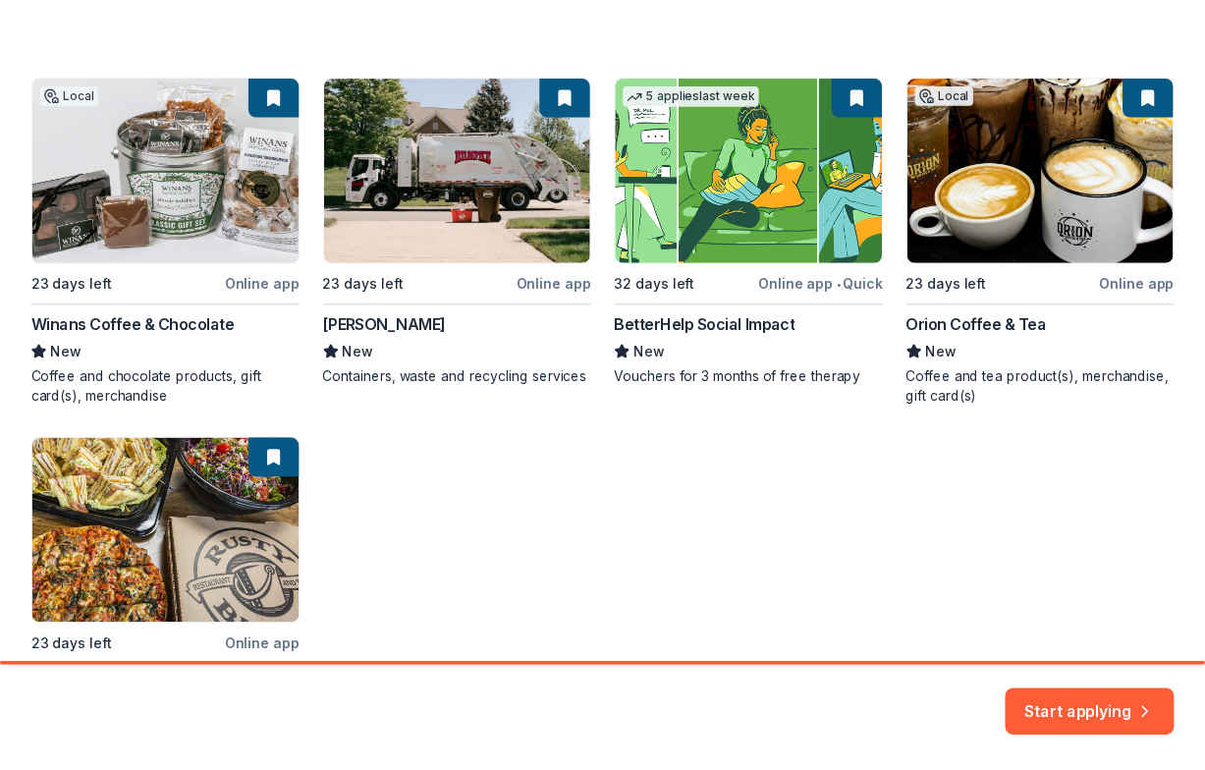
scroll to position [327, 0]
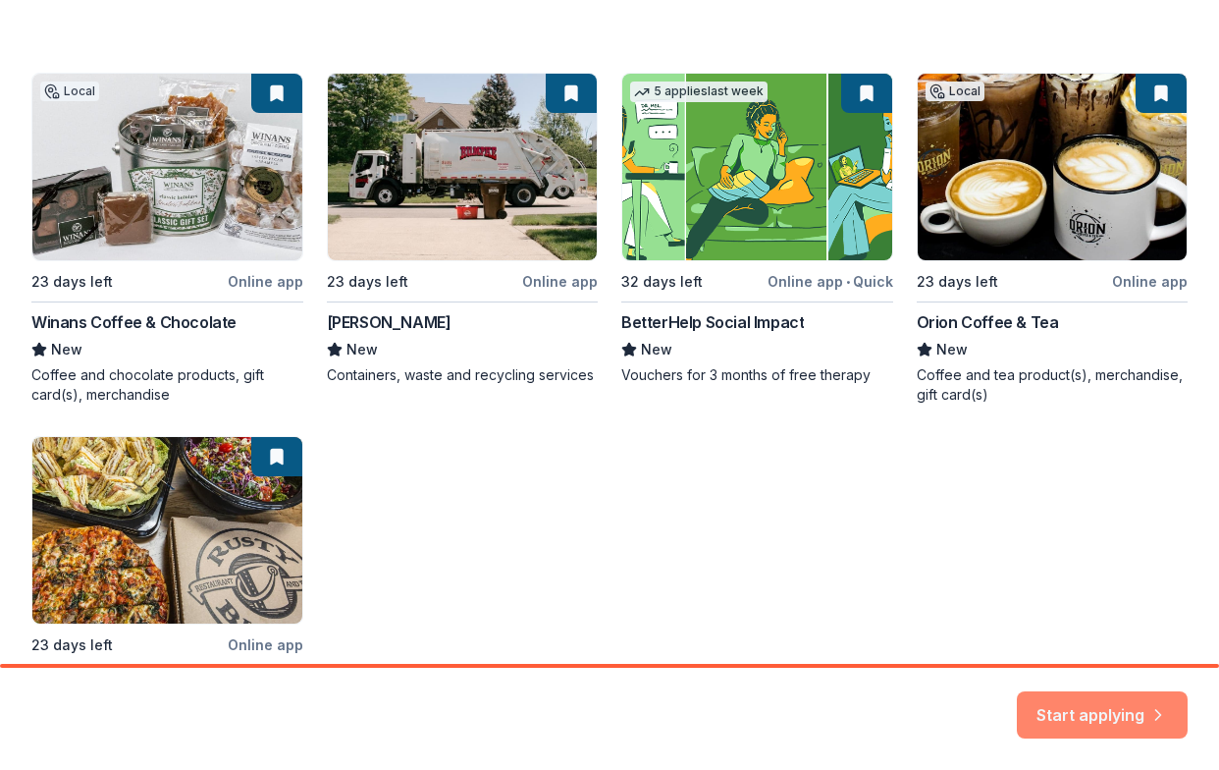
click at [1079, 715] on button "Start applying" at bounding box center [1102, 702] width 171 height 47
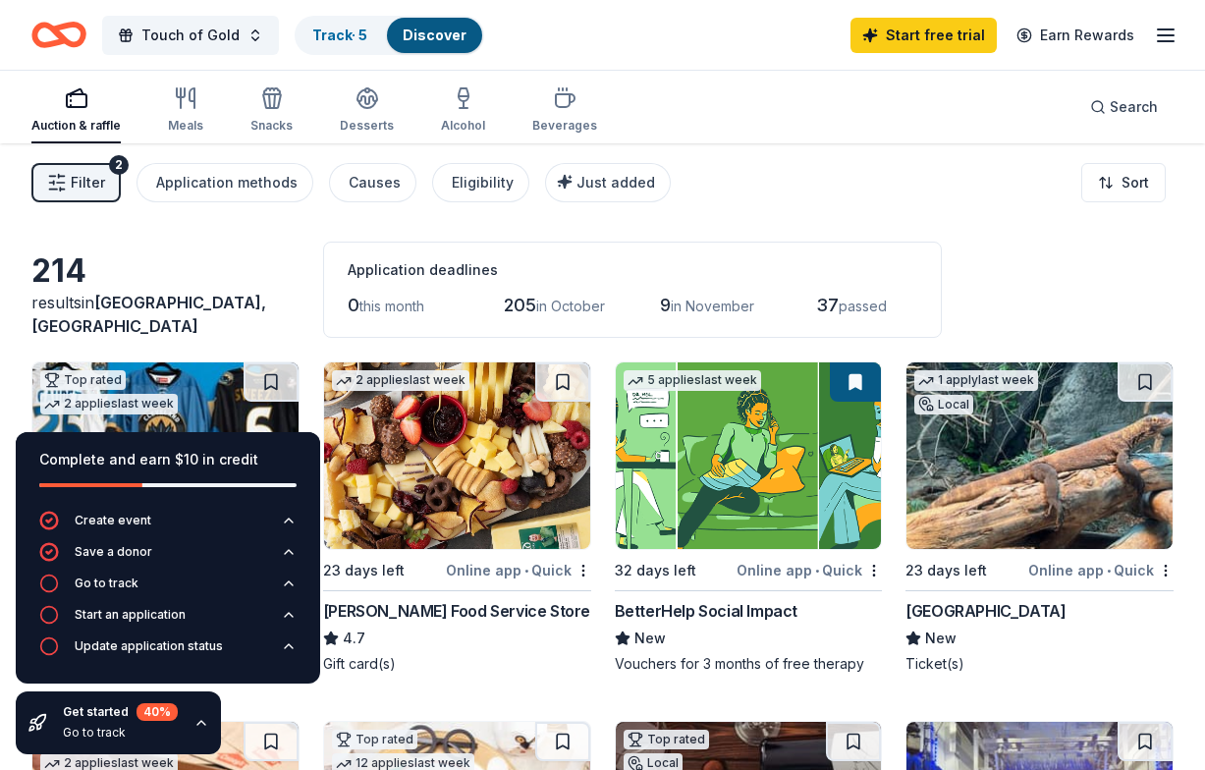
click at [197, 396] on img at bounding box center [165, 455] width 266 height 187
click at [197, 723] on icon "button" at bounding box center [201, 723] width 8 height 4
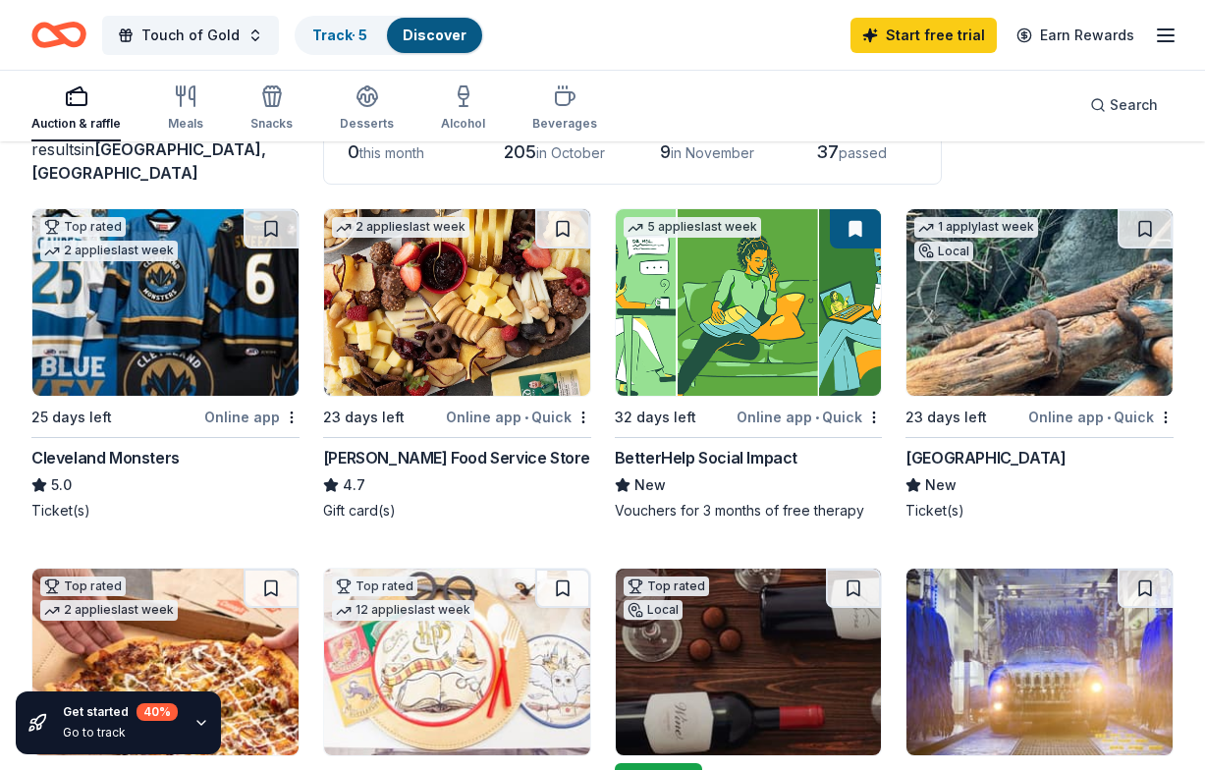
scroll to position [169, 0]
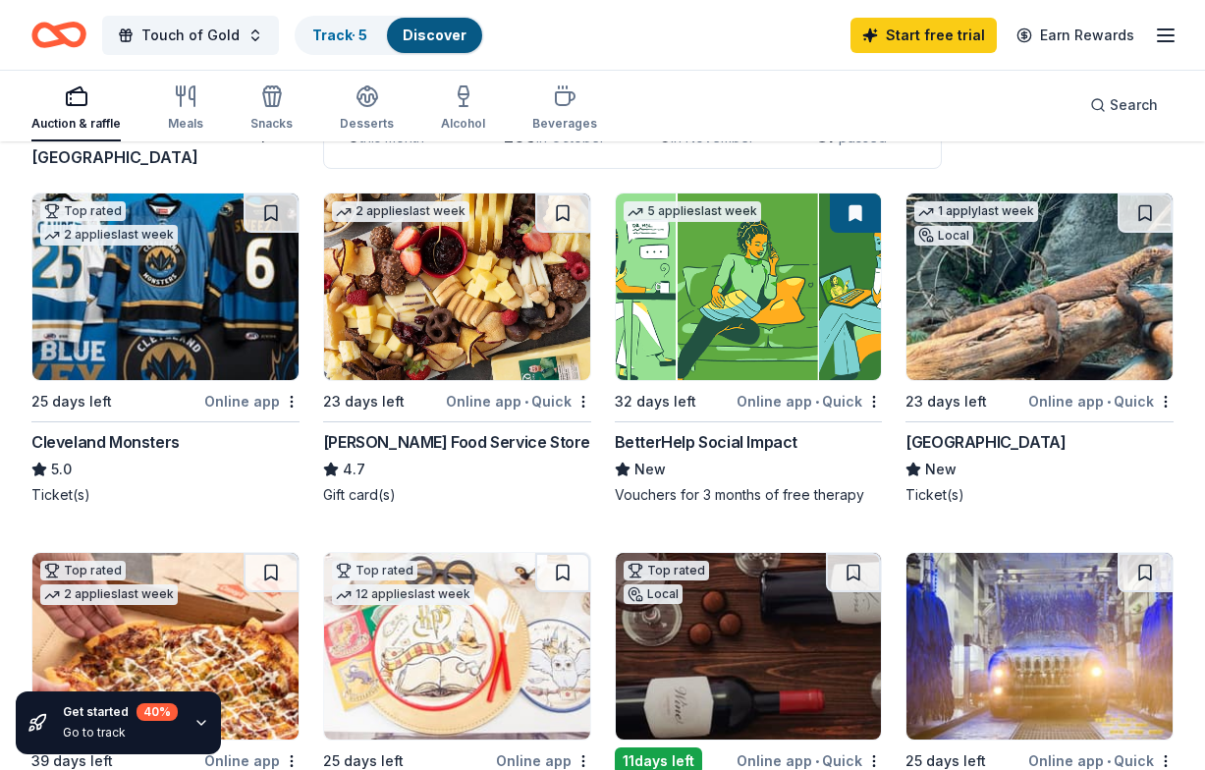
click at [529, 271] on img at bounding box center [457, 286] width 266 height 187
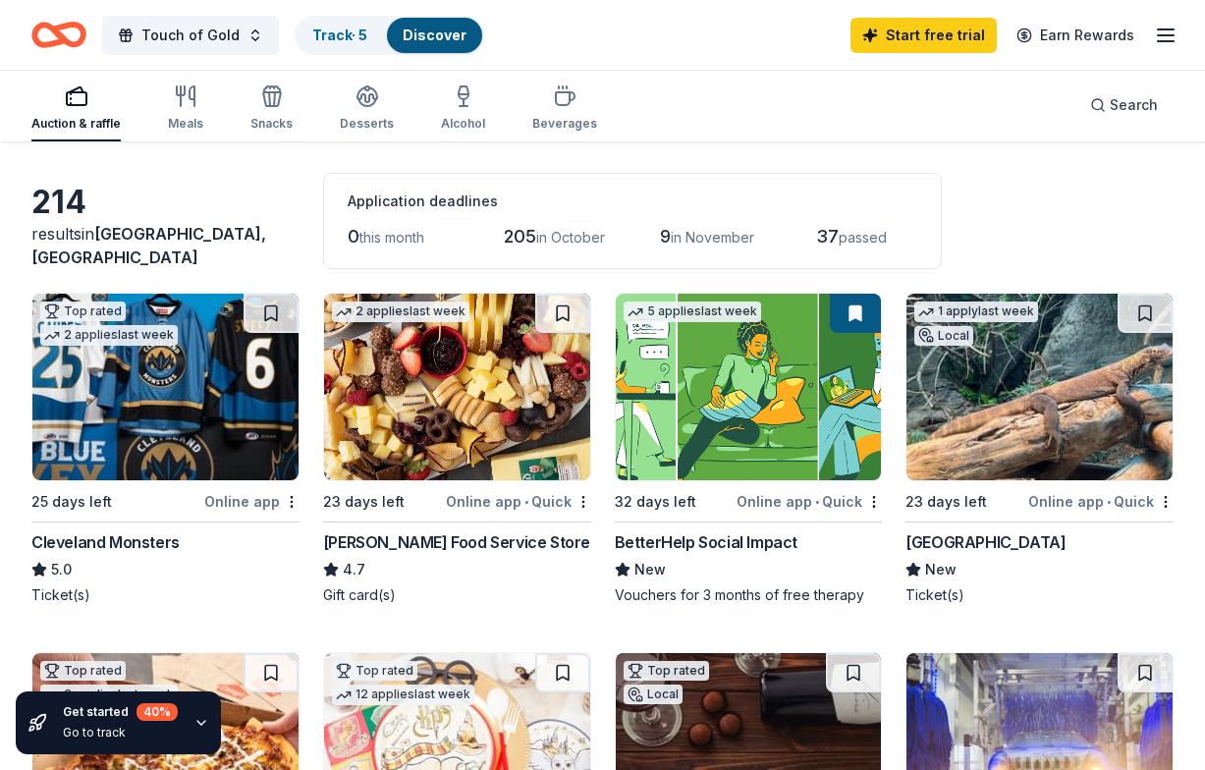
scroll to position [0, 0]
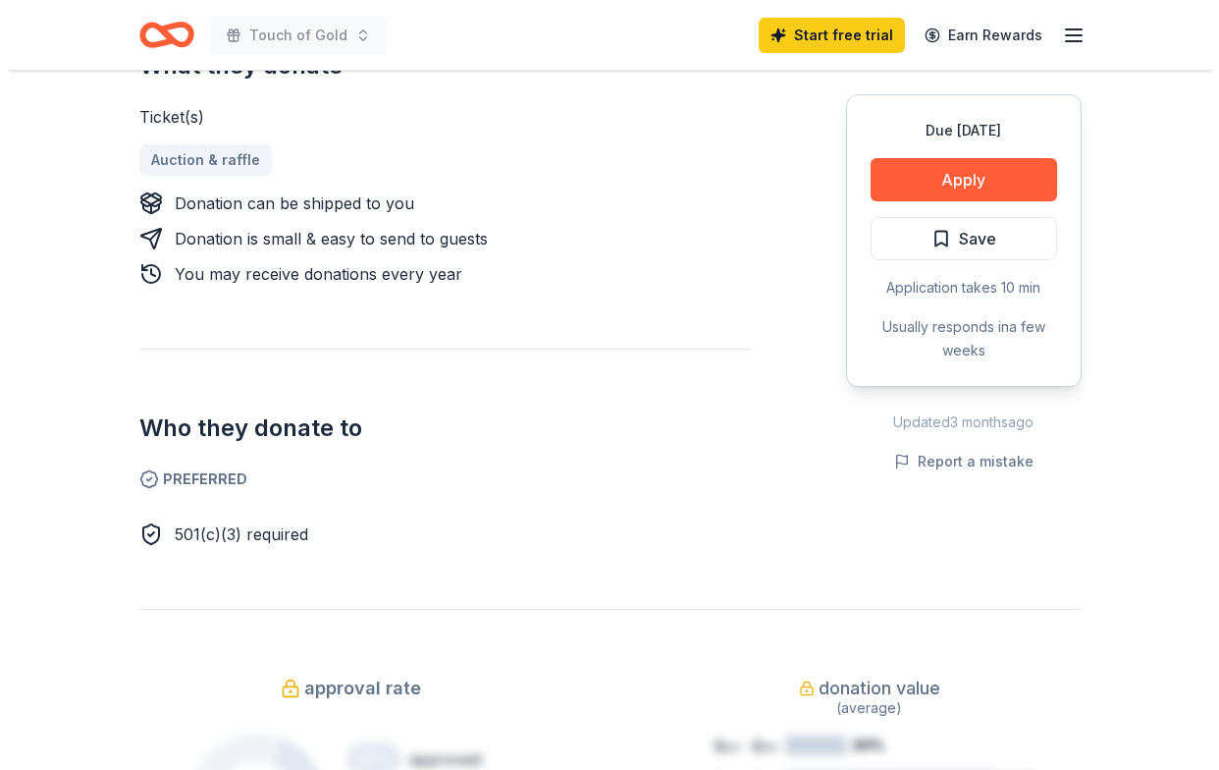
scroll to position [834, 0]
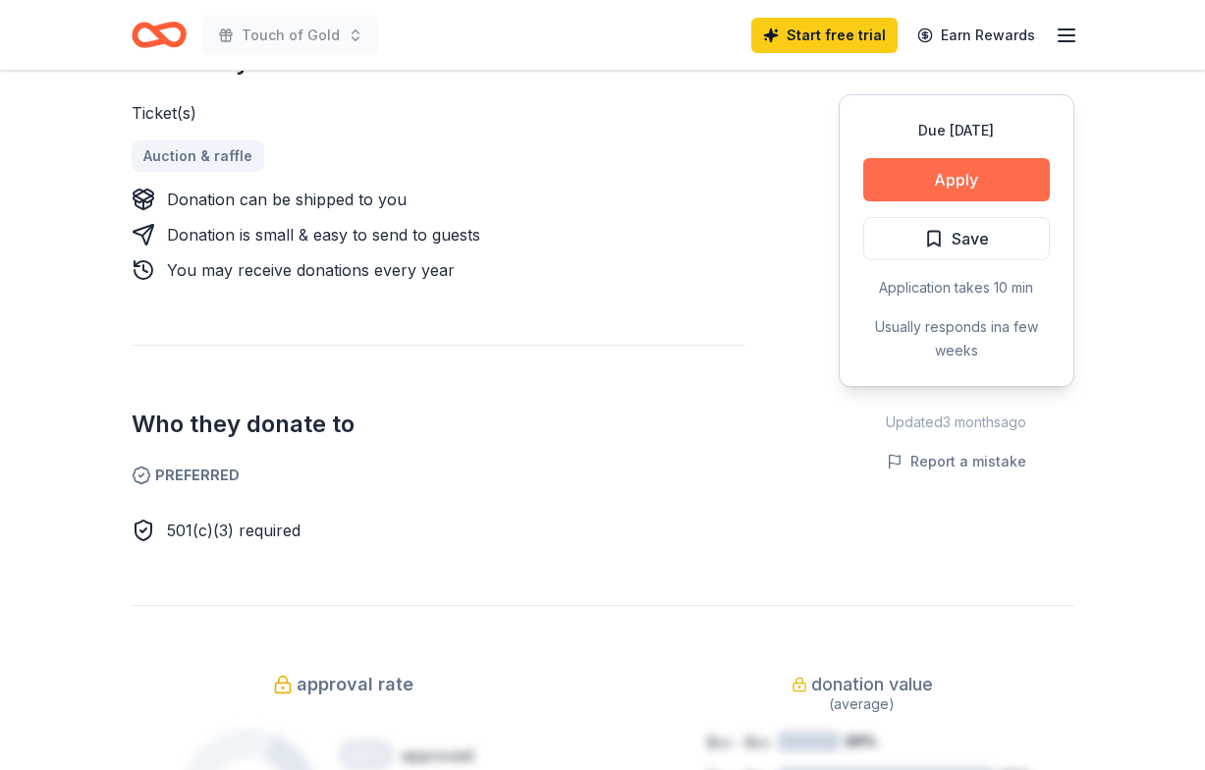
click at [953, 191] on button "Apply" at bounding box center [956, 179] width 187 height 43
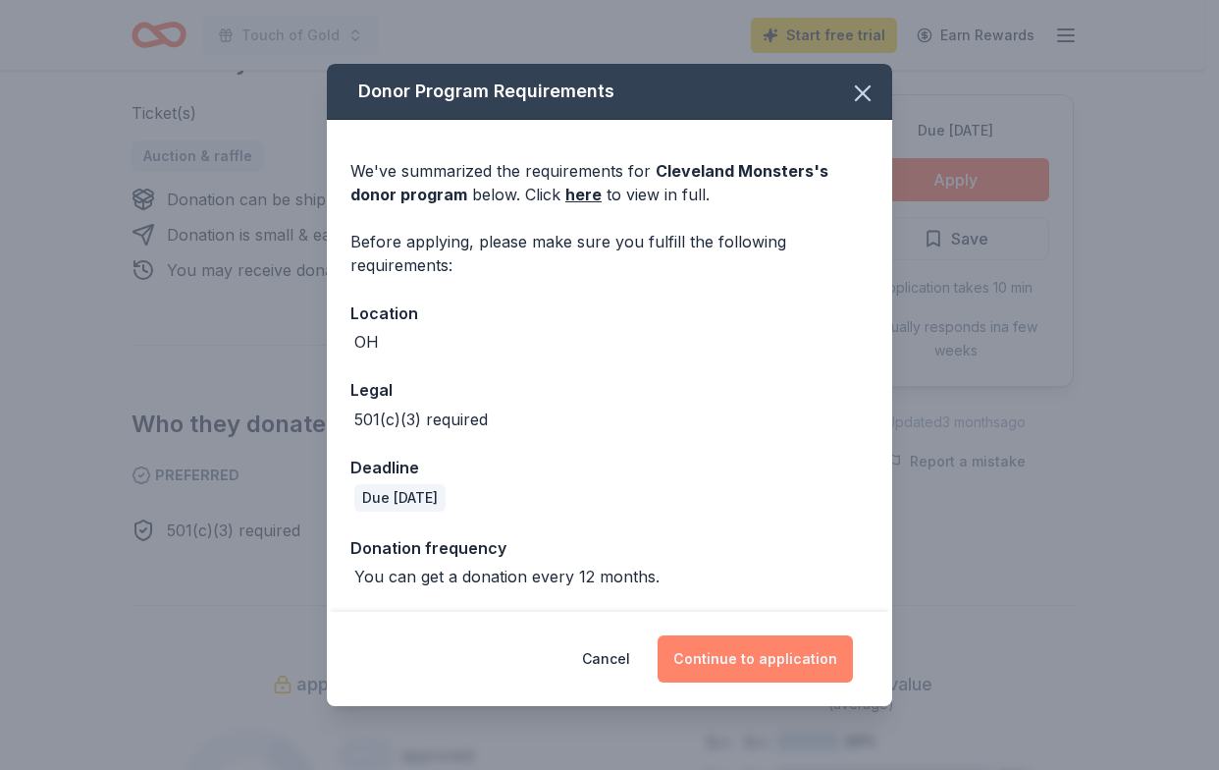
click at [720, 665] on button "Continue to application" at bounding box center [755, 658] width 195 height 47
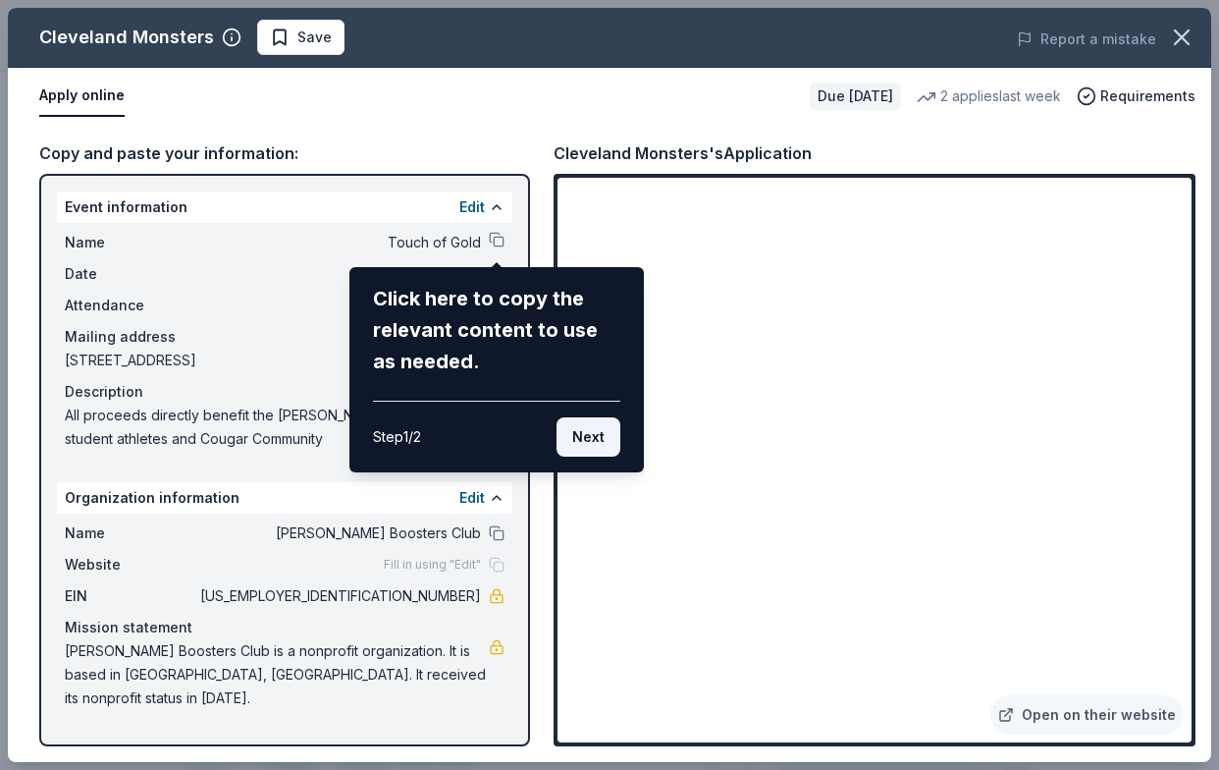
click at [595, 440] on button "Next" at bounding box center [589, 436] width 64 height 39
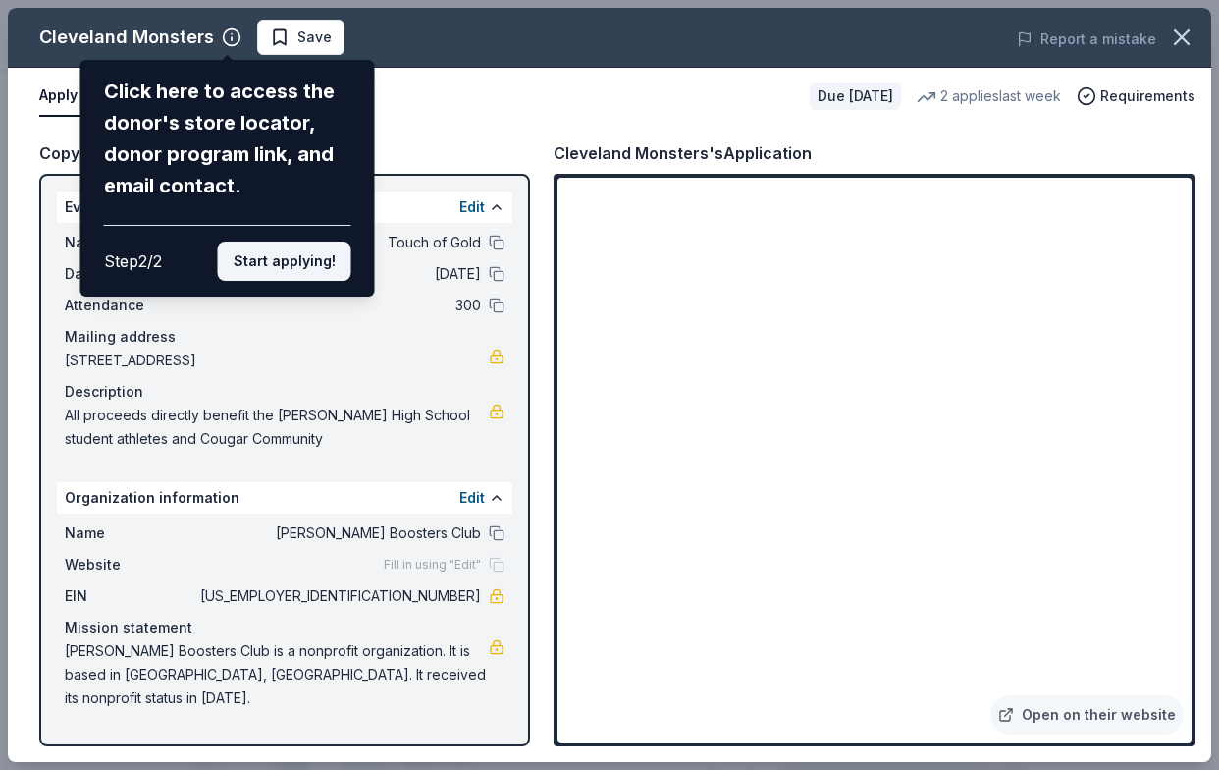
click at [280, 241] on button "Start applying!" at bounding box center [285, 260] width 134 height 39
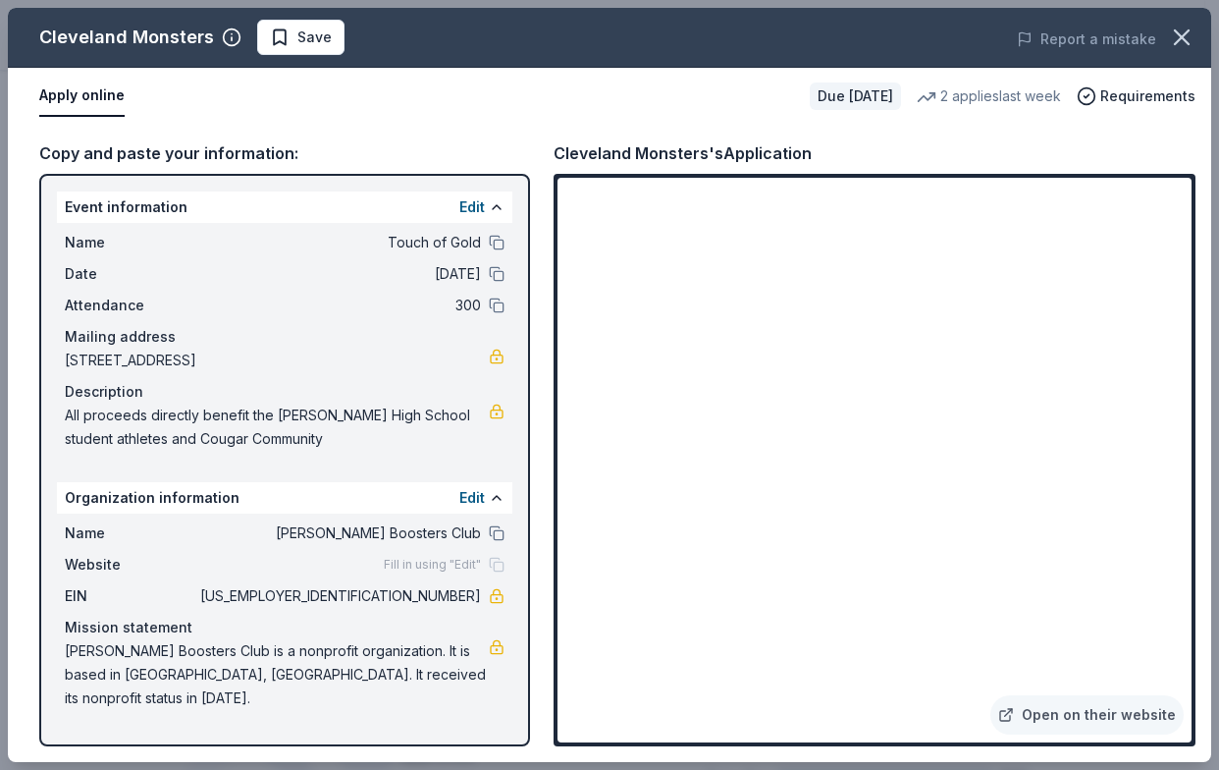
click at [451, 596] on span "[US_EMPLOYER_IDENTIFICATION_NUMBER]" at bounding box center [338, 596] width 285 height 24
click at [490, 249] on div at bounding box center [497, 243] width 16 height 16
click at [495, 238] on button at bounding box center [497, 243] width 16 height 16
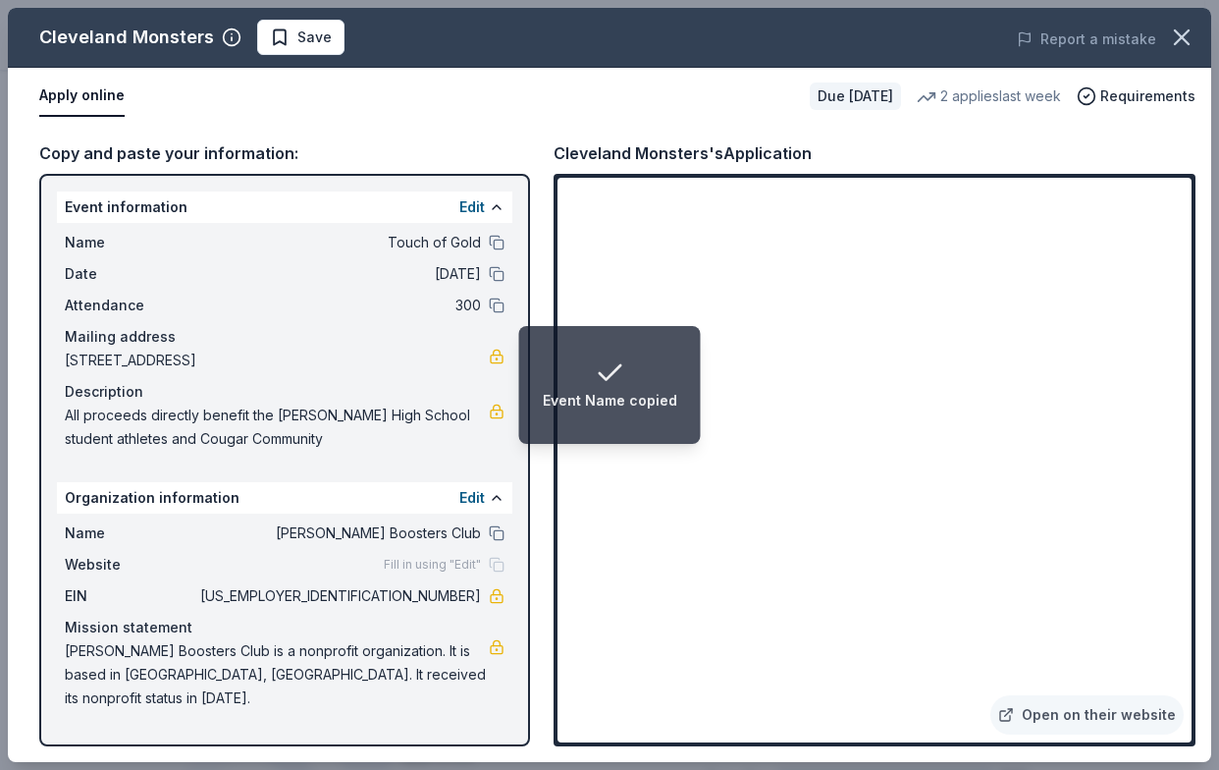
drag, startPoint x: 334, startPoint y: 442, endPoint x: 203, endPoint y: 428, distance: 131.3
click at [203, 428] on span "All proceeds directly benefit the [PERSON_NAME] High School student athletes an…" at bounding box center [277, 426] width 424 height 47
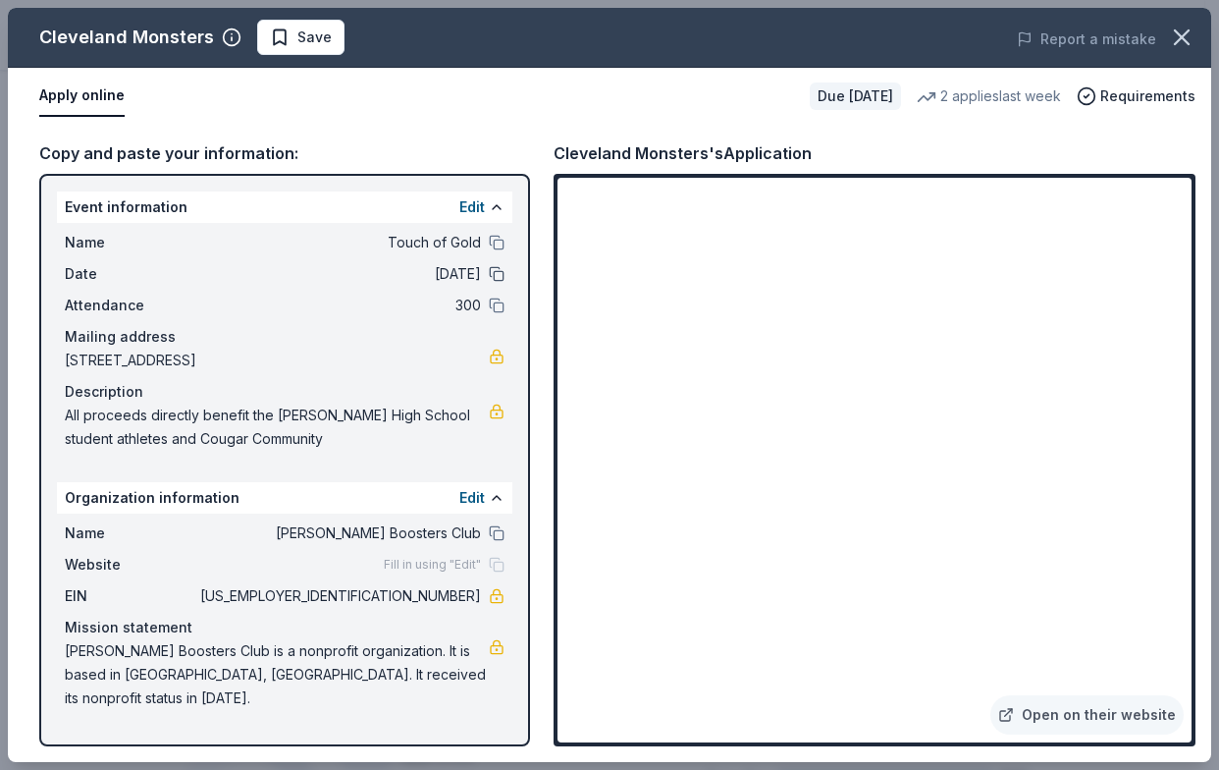
click at [496, 271] on button at bounding box center [497, 274] width 16 height 16
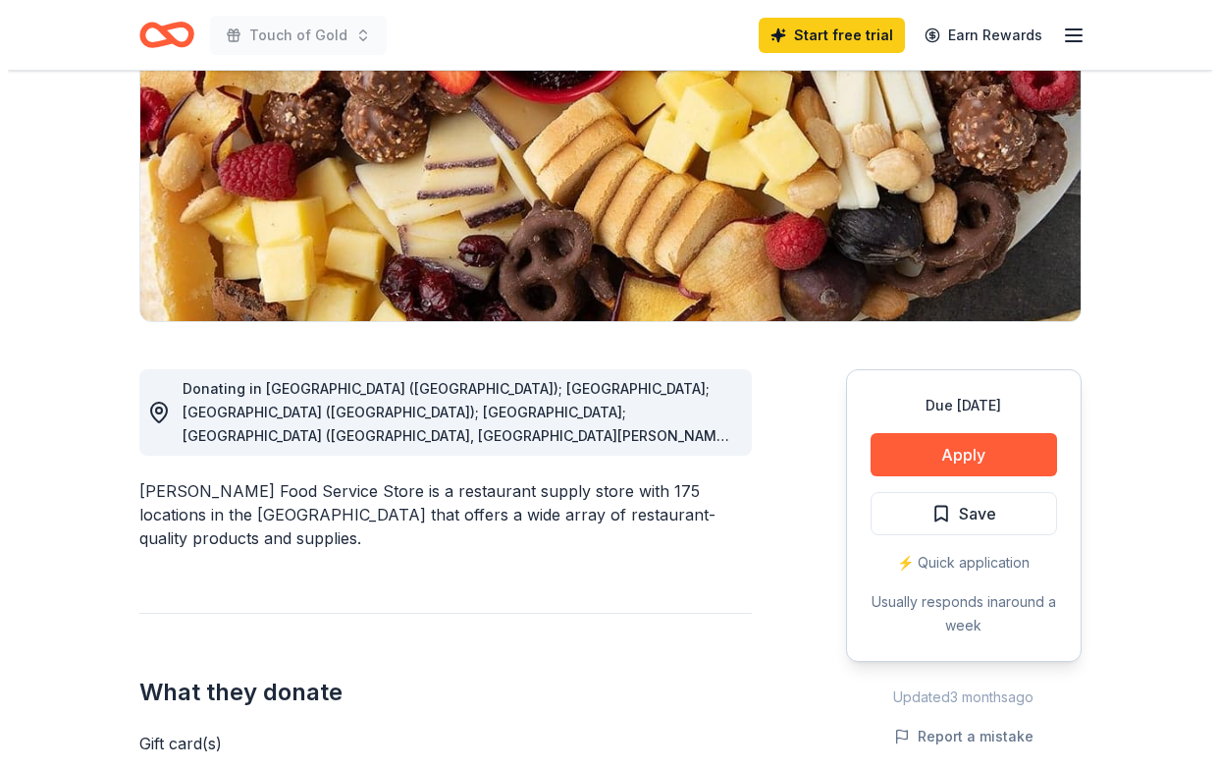
scroll to position [270, 0]
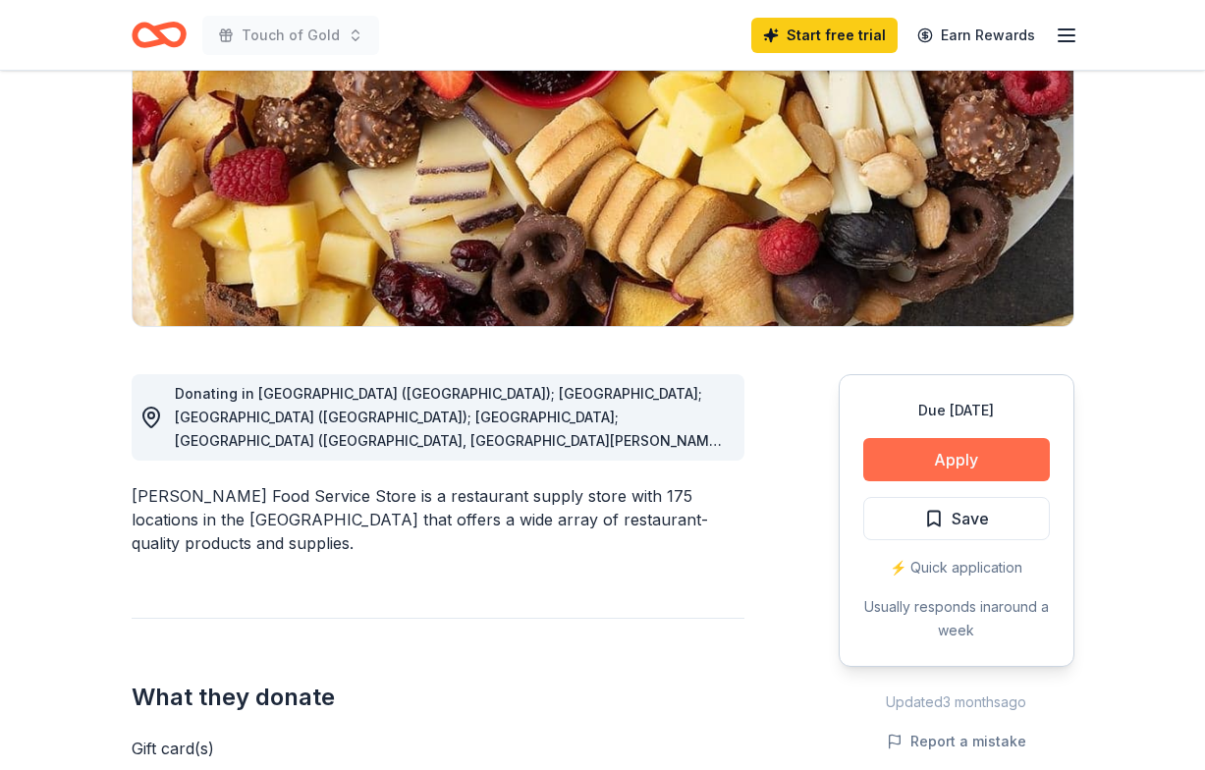
click at [964, 455] on button "Apply" at bounding box center [956, 459] width 187 height 43
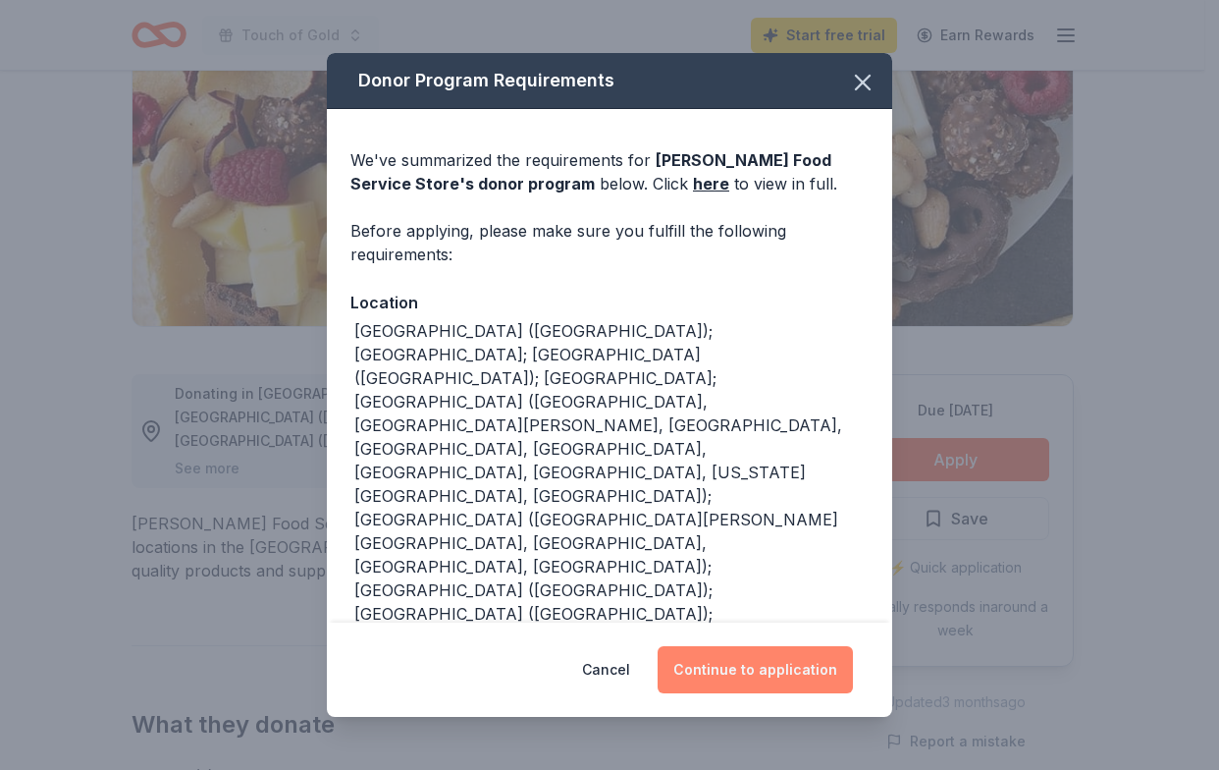
click at [760, 669] on button "Continue to application" at bounding box center [755, 669] width 195 height 47
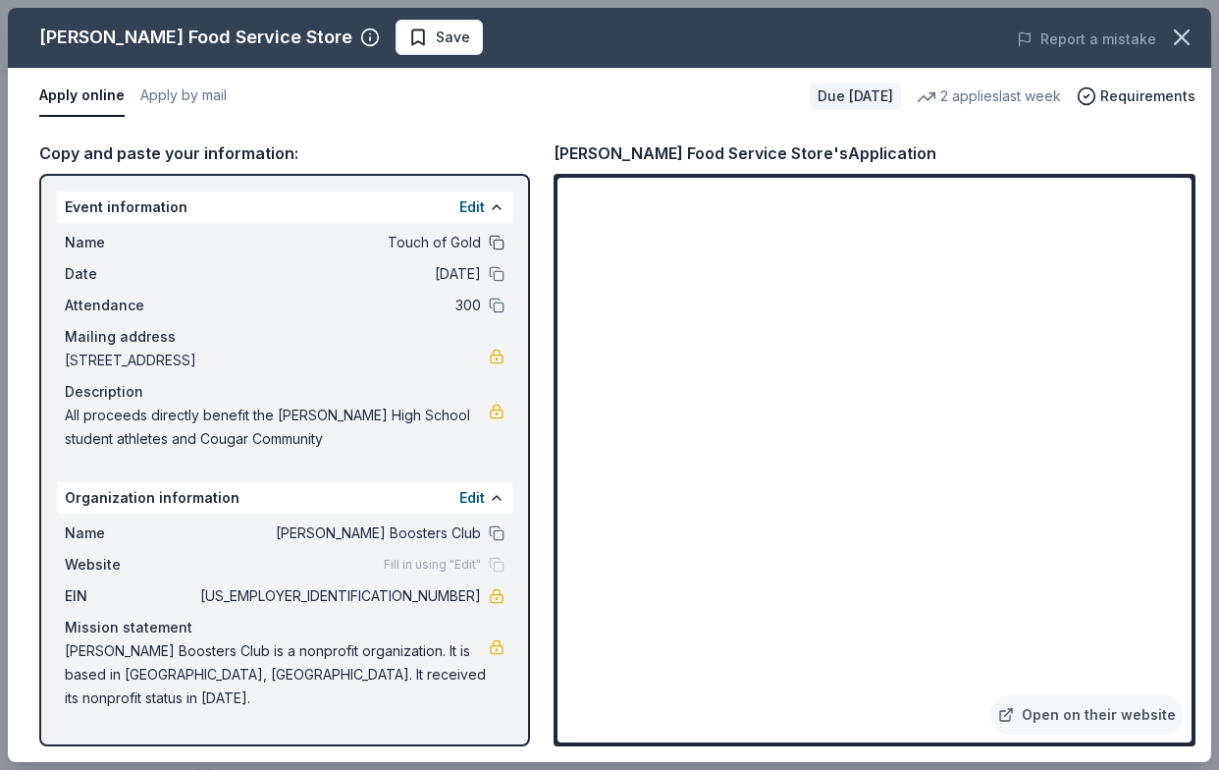
click at [498, 241] on button at bounding box center [497, 243] width 16 height 16
